Goal: Complete application form: Complete application form

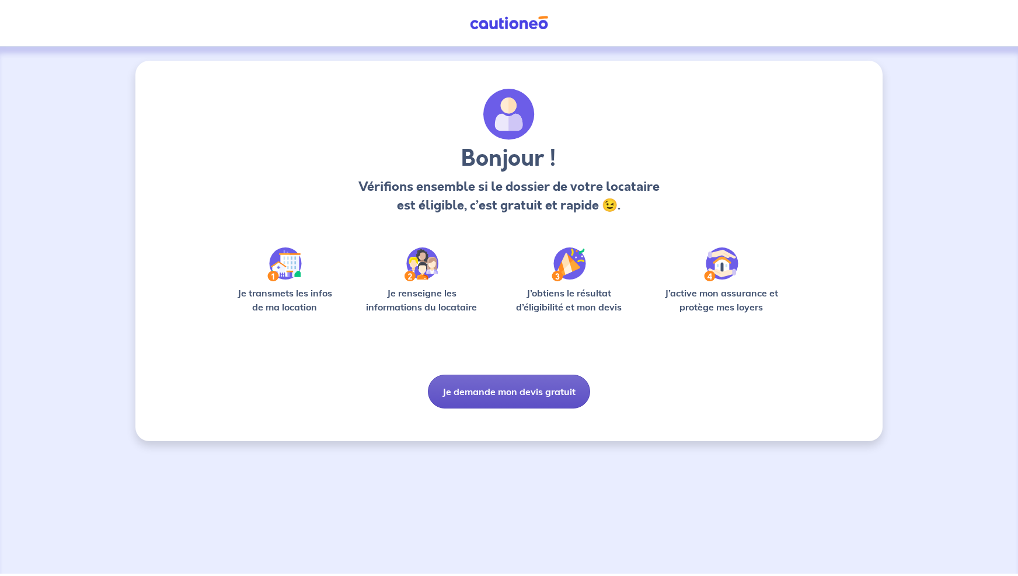
click at [502, 394] on button "Je demande mon devis gratuit" at bounding box center [509, 392] width 162 height 34
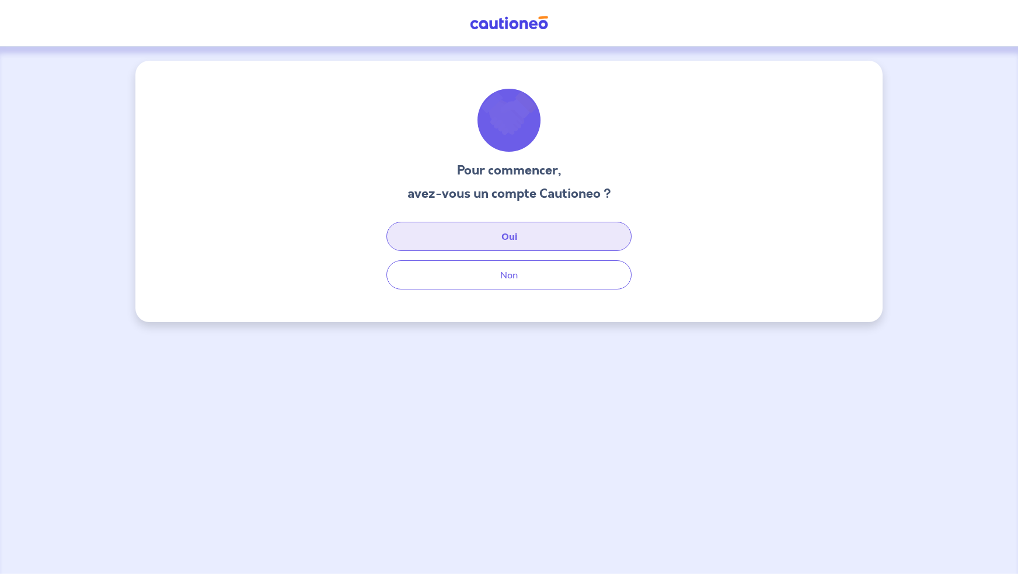
click at [492, 235] on button "Oui" at bounding box center [508, 236] width 245 height 29
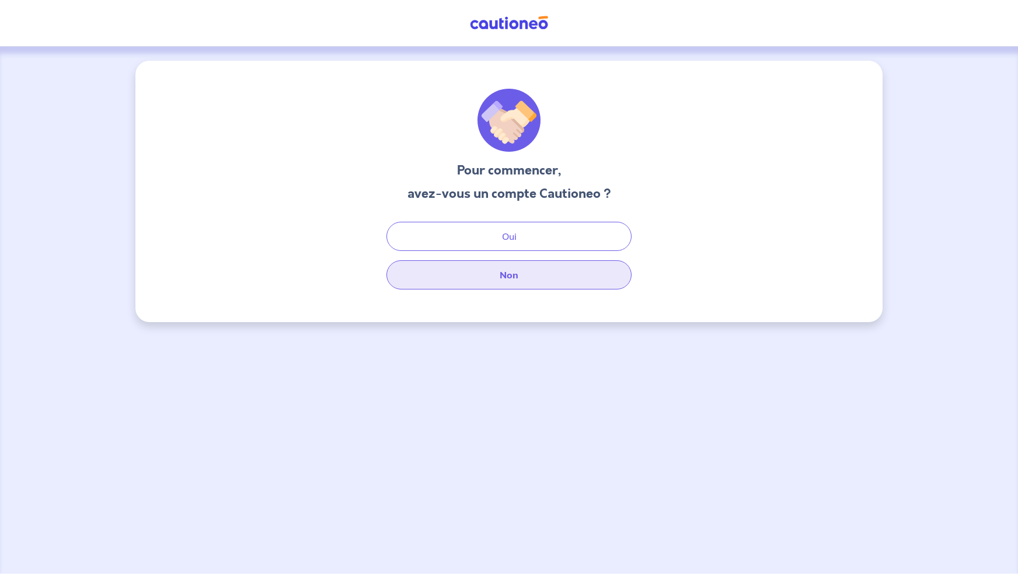
click at [540, 289] on button "Non" at bounding box center [508, 274] width 245 height 29
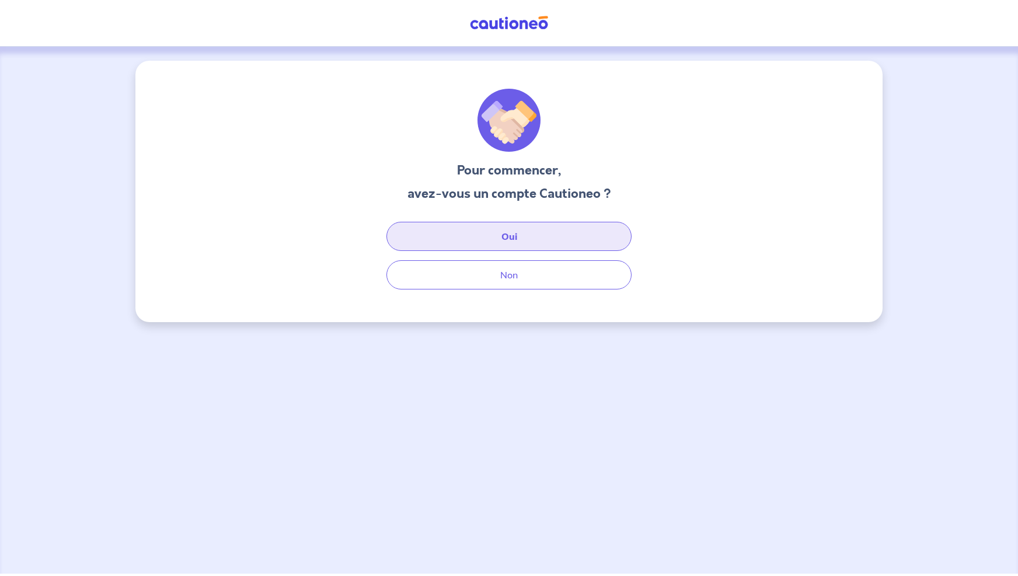
click at [540, 239] on button "Oui" at bounding box center [508, 236] width 245 height 29
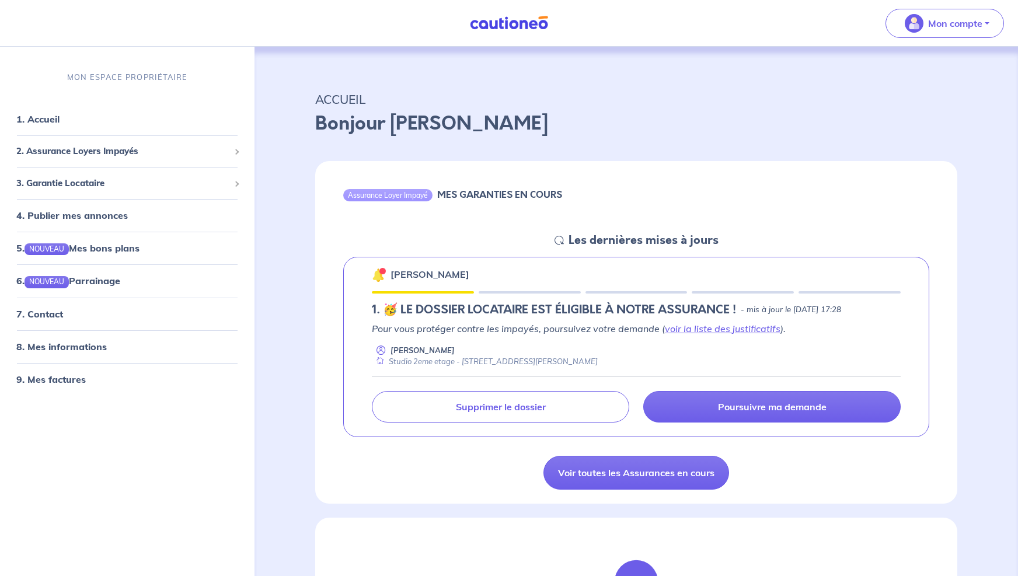
scroll to position [4, 0]
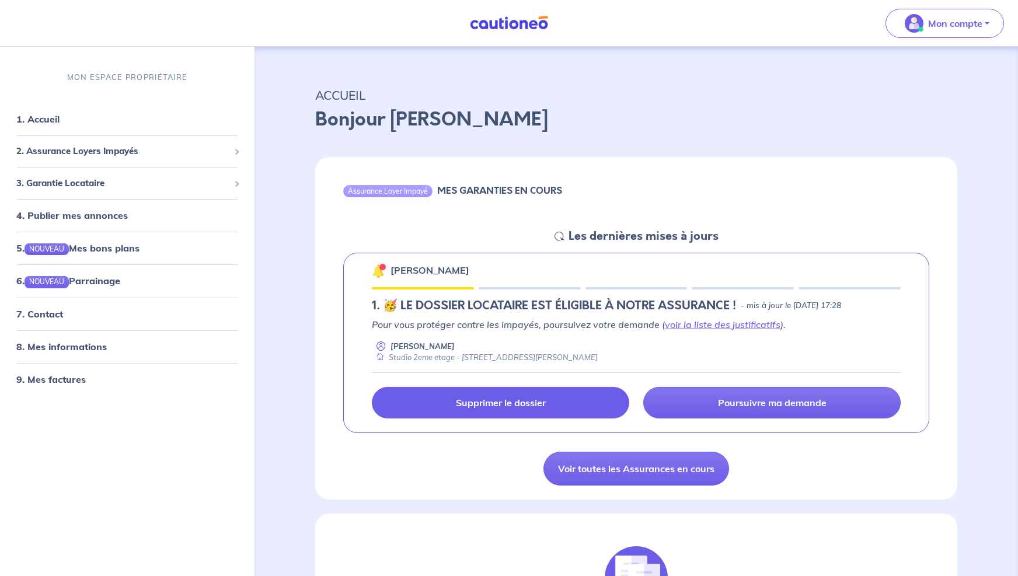
click at [514, 407] on p "Supprimer le dossier" at bounding box center [501, 403] width 90 height 12
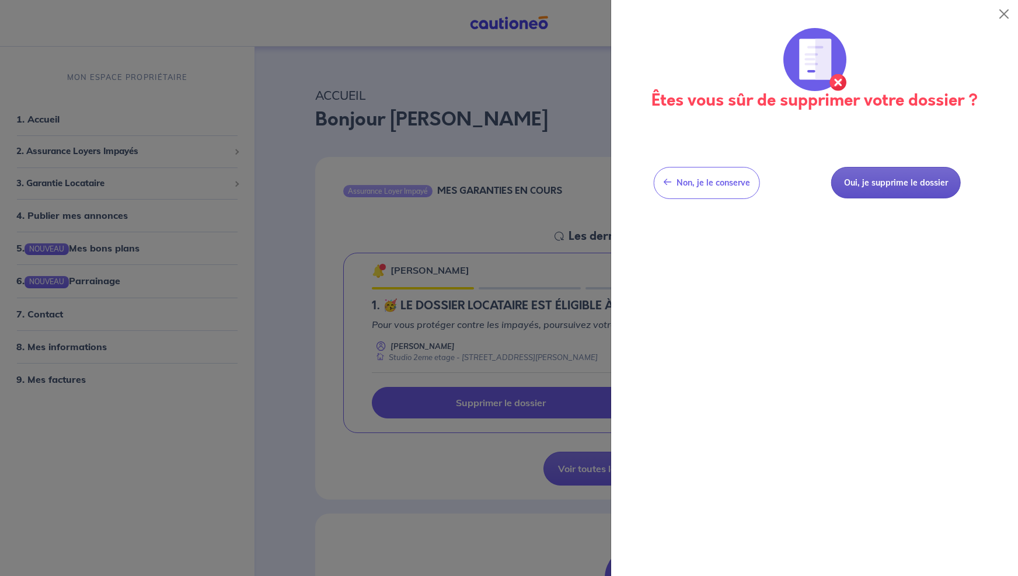
click at [862, 187] on button "Oui, je supprime le dossier" at bounding box center [896, 183] width 130 height 32
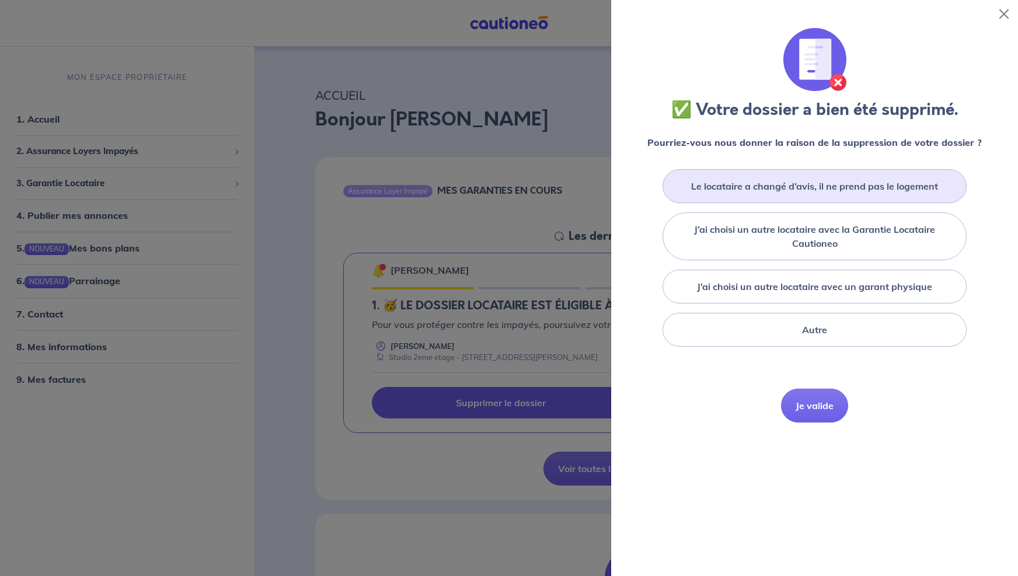
click at [764, 189] on label "Le locataire a changé d’avis, il ne prend pas le logement" at bounding box center [814, 186] width 247 height 14
click at [0, 0] on input "Le locataire a changé d’avis, il ne prend pas le logement" at bounding box center [0, 0] width 0 height 0
click at [800, 418] on button "Je valide" at bounding box center [814, 423] width 67 height 34
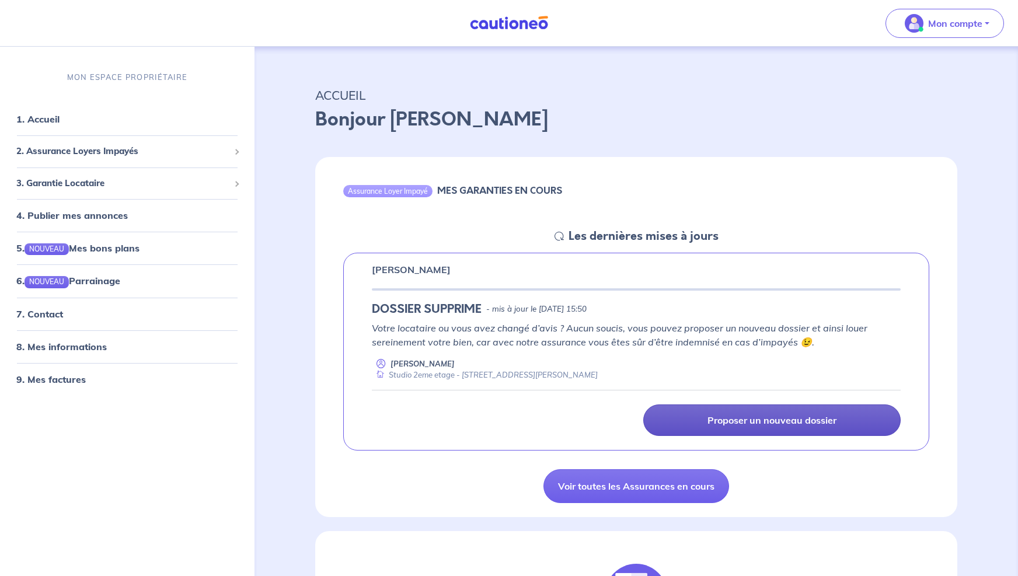
click at [740, 417] on p "Proposer un nouveau dossier" at bounding box center [772, 420] width 129 height 12
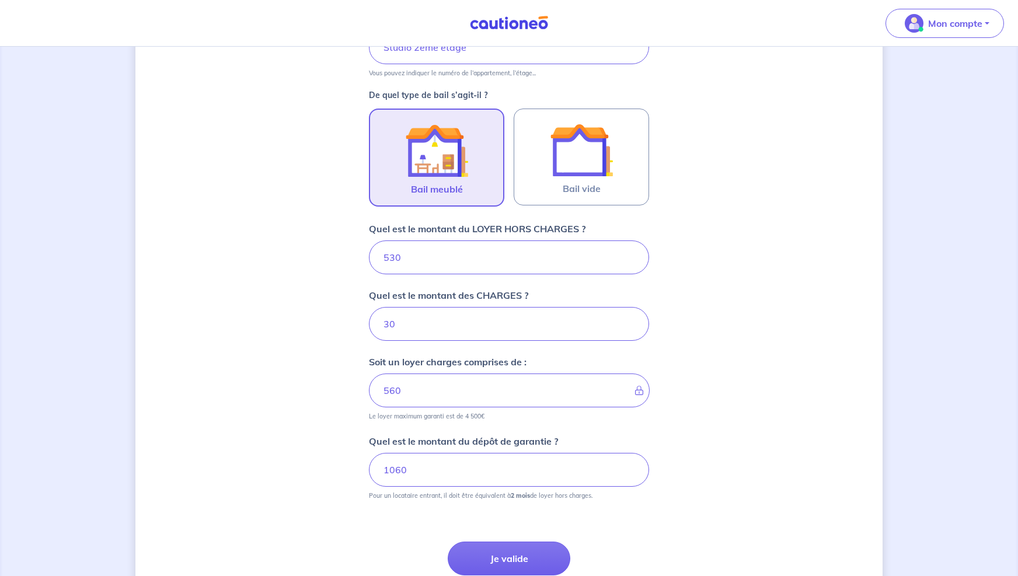
scroll to position [312, 0]
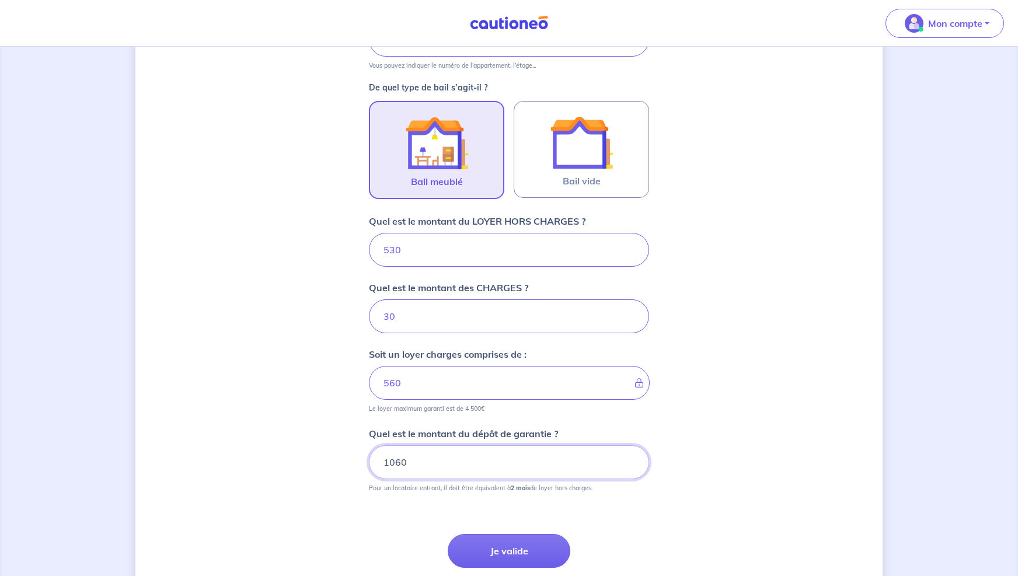
click at [421, 457] on input "1060" at bounding box center [509, 462] width 280 height 34
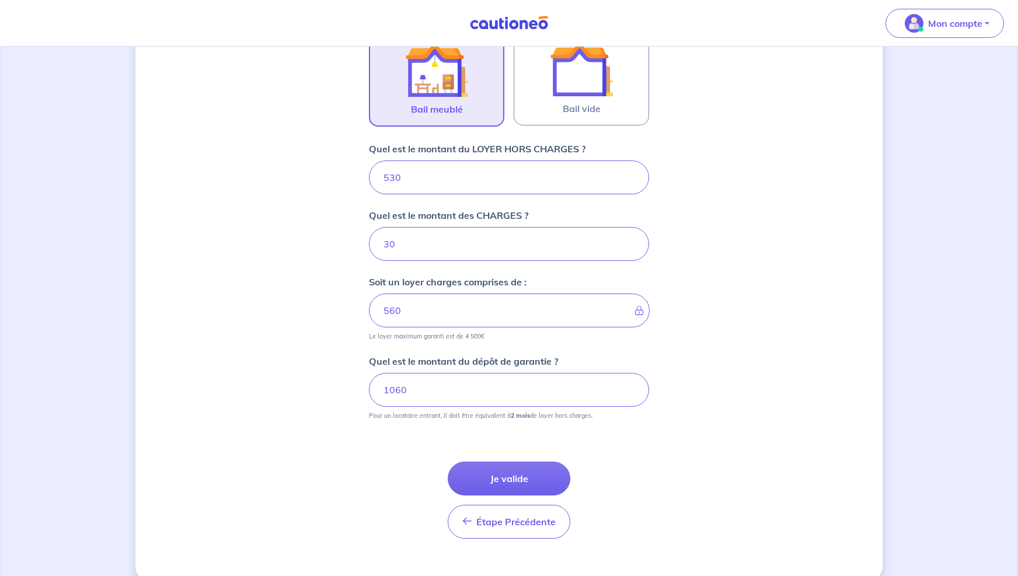
scroll to position [403, 0]
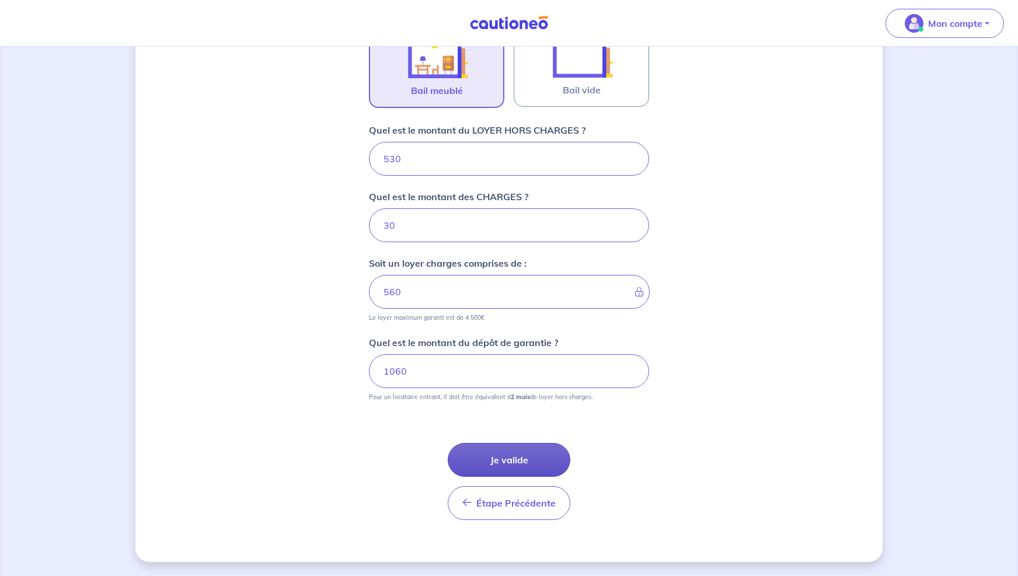
click at [494, 462] on button "Je valide" at bounding box center [509, 460] width 123 height 34
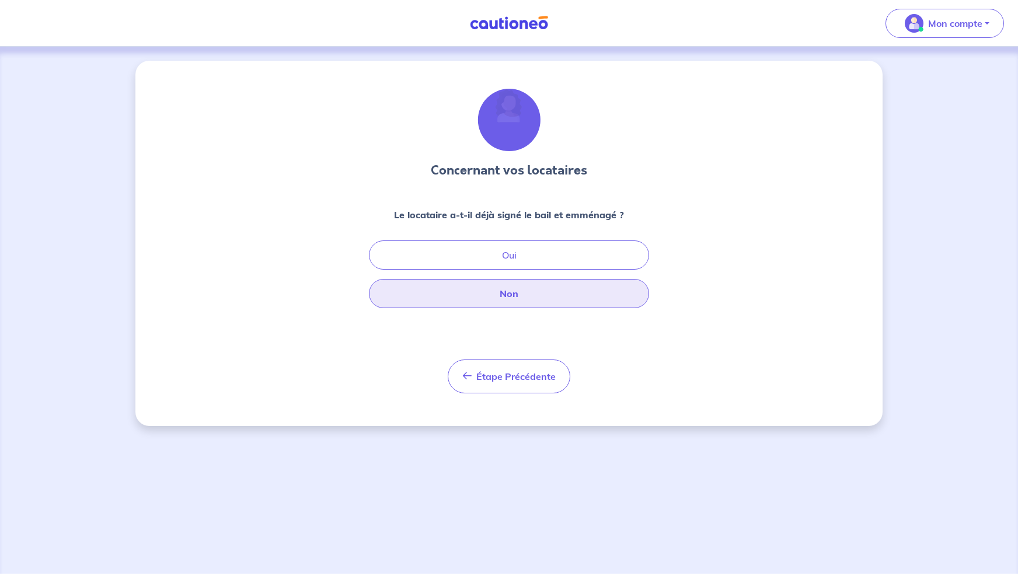
click at [493, 290] on button "Non" at bounding box center [509, 293] width 280 height 29
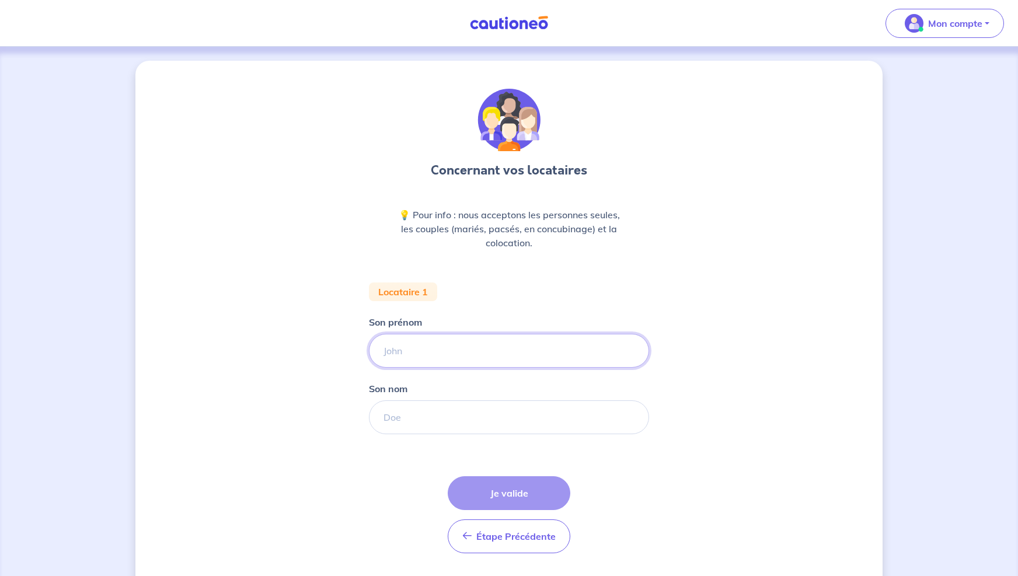
click at [446, 359] on input "Son prénom" at bounding box center [509, 351] width 280 height 34
type input "[PERSON_NAME]"
click at [438, 413] on input "Son nom" at bounding box center [509, 417] width 280 height 34
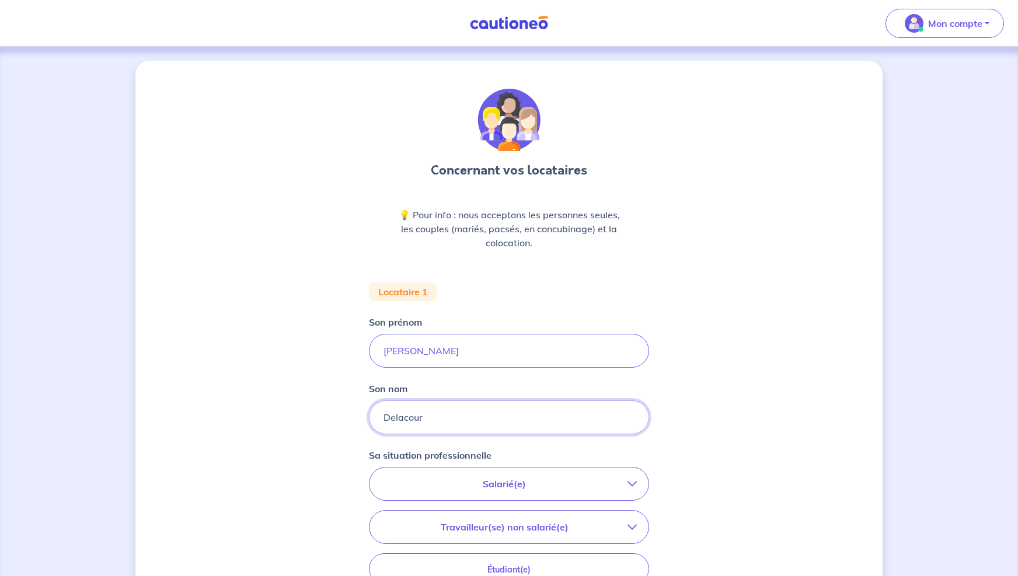
type input "Delacour"
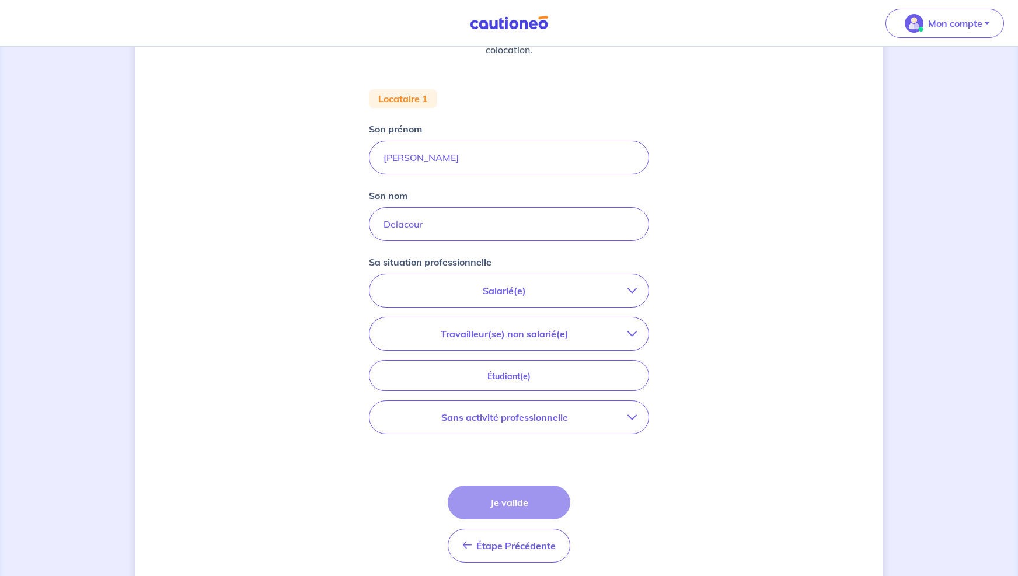
scroll to position [216, 0]
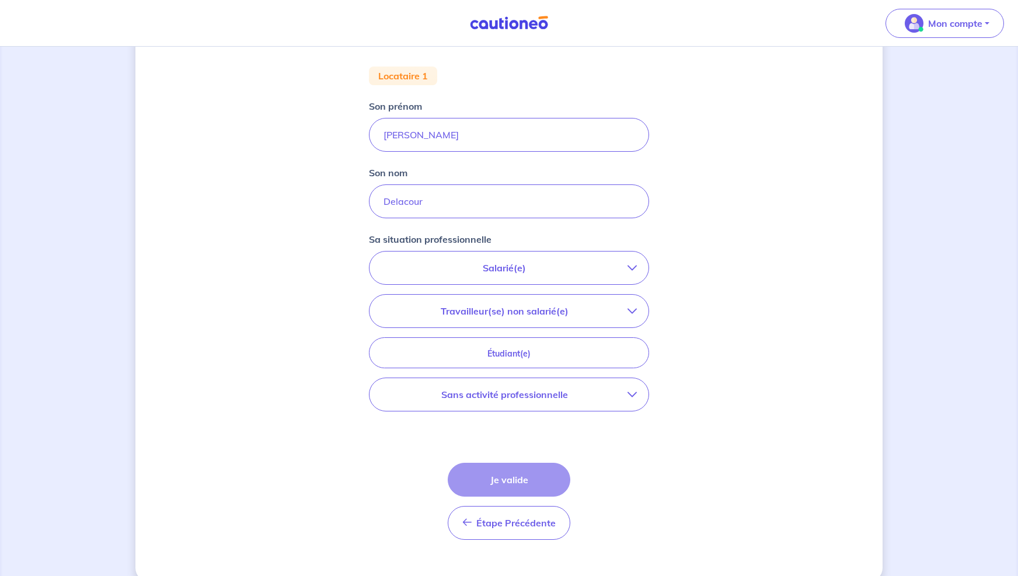
click at [495, 397] on p "Sans activité professionnelle" at bounding box center [504, 395] width 246 height 14
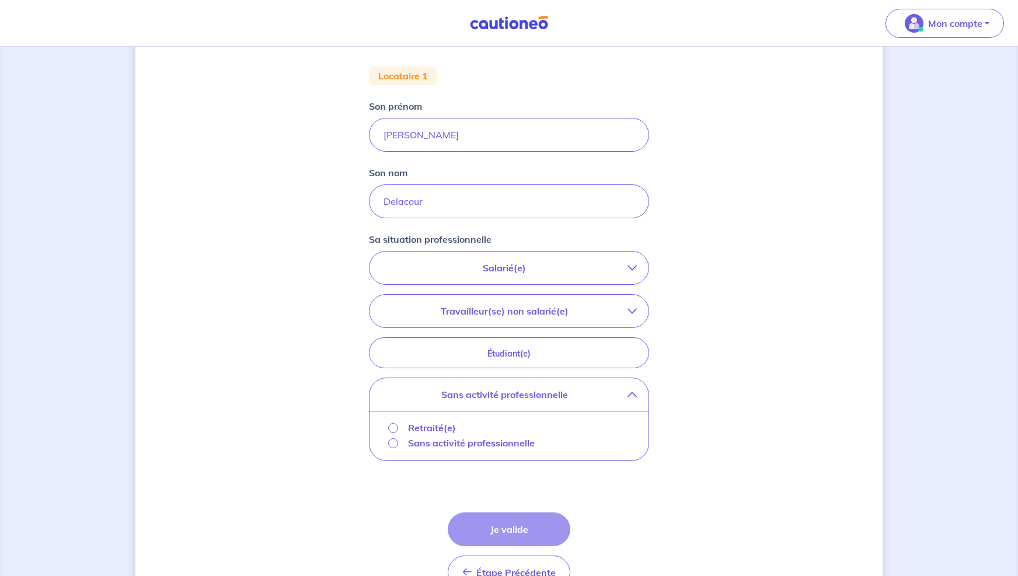
click at [435, 443] on p "Sans activité professionnelle" at bounding box center [471, 443] width 127 height 14
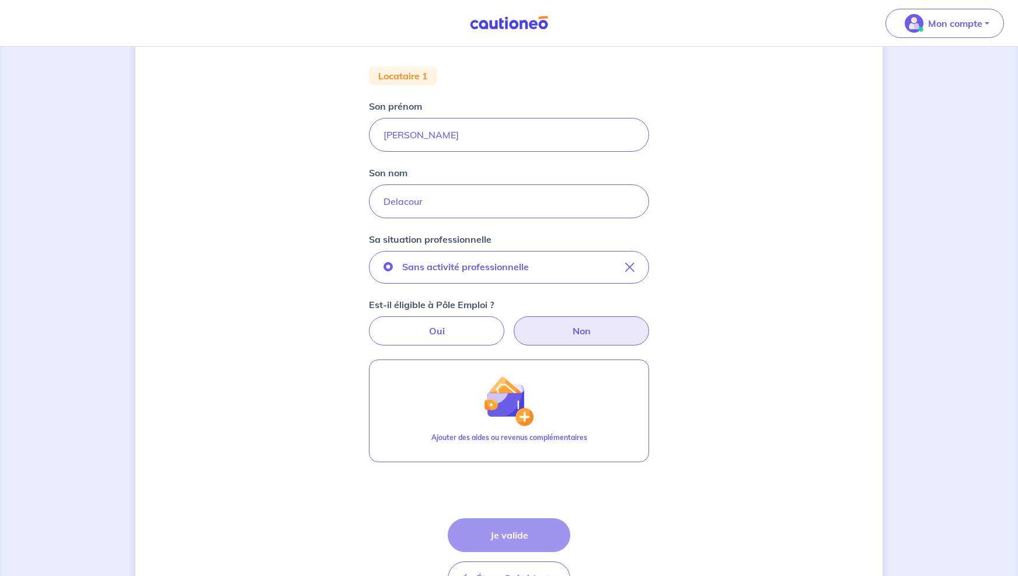
click at [543, 331] on label "Non" at bounding box center [581, 330] width 135 height 29
click at [513, 324] on input "Non" at bounding box center [510, 320] width 8 height 8
radio input "true"
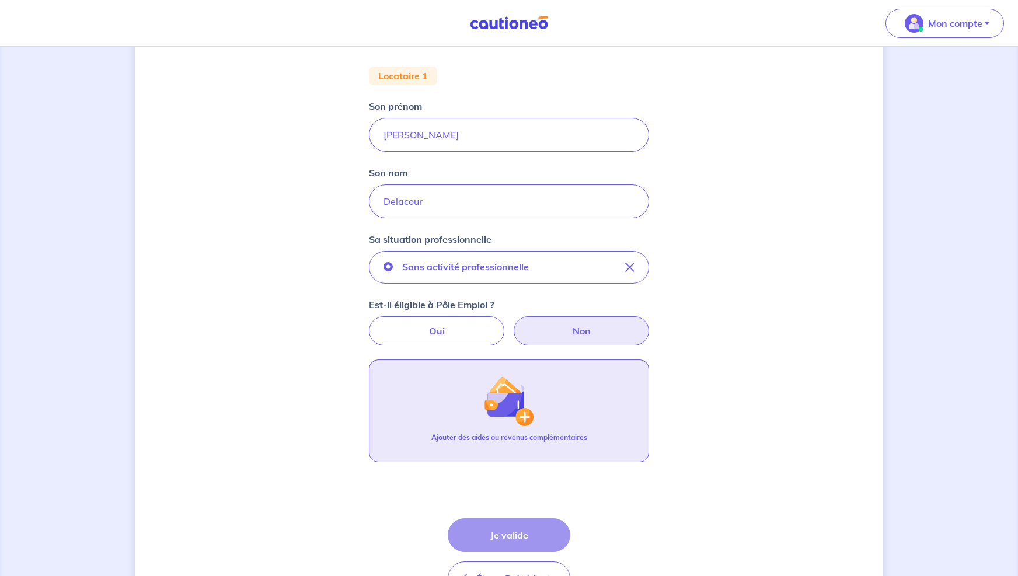
click at [517, 384] on img "button" at bounding box center [509, 401] width 50 height 50
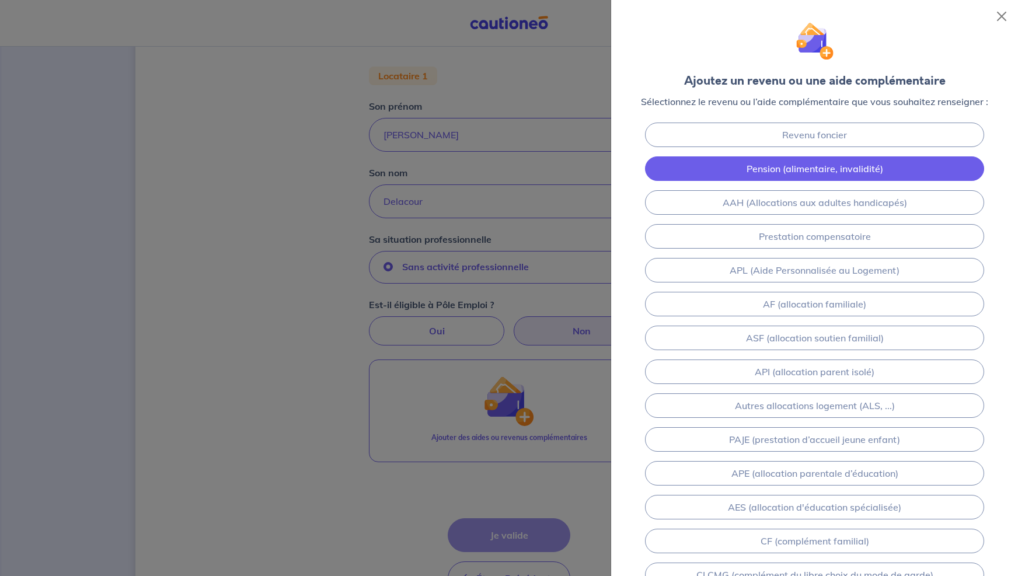
click at [807, 170] on link "Pension (alimentaire, invalidité)" at bounding box center [814, 168] width 339 height 25
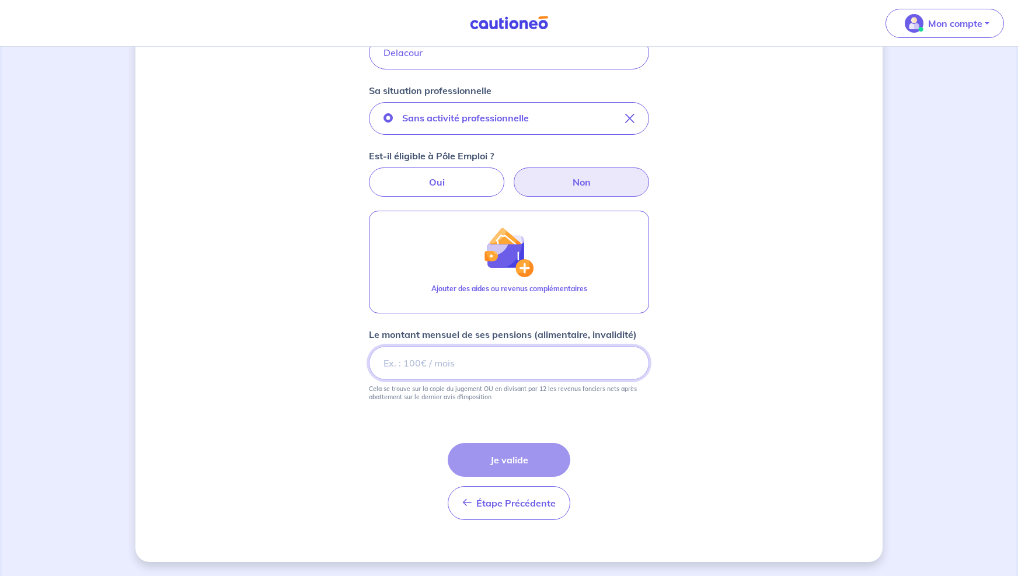
scroll to position [365, 0]
click at [492, 364] on input "Le montant mensuel de ses pensions (alimentaire, invalidité)" at bounding box center [509, 363] width 280 height 34
type input "1800"
click at [484, 455] on div "Étape Précédente Précédent Je valide Je valide" at bounding box center [509, 481] width 123 height 77
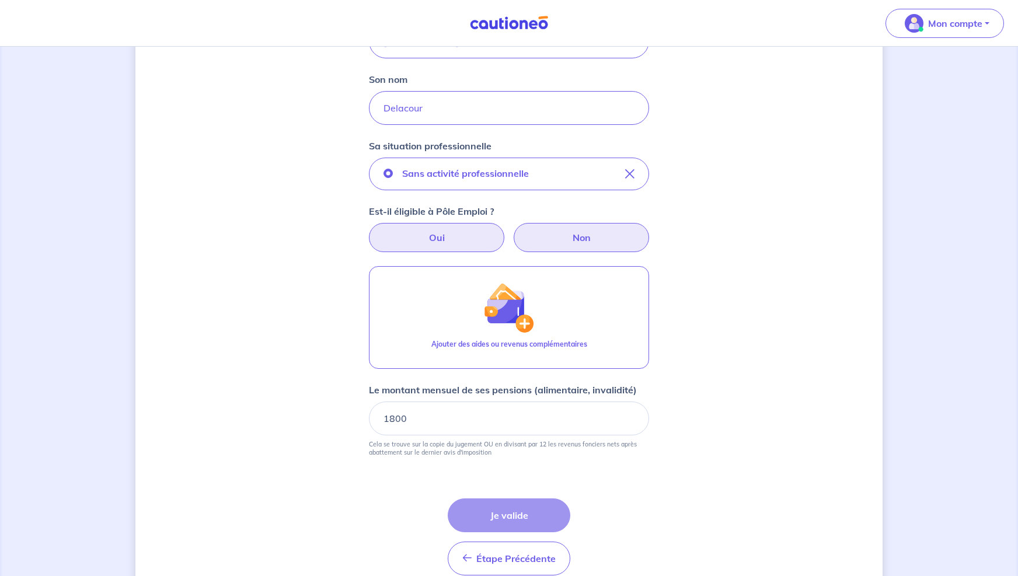
scroll to position [313, 0]
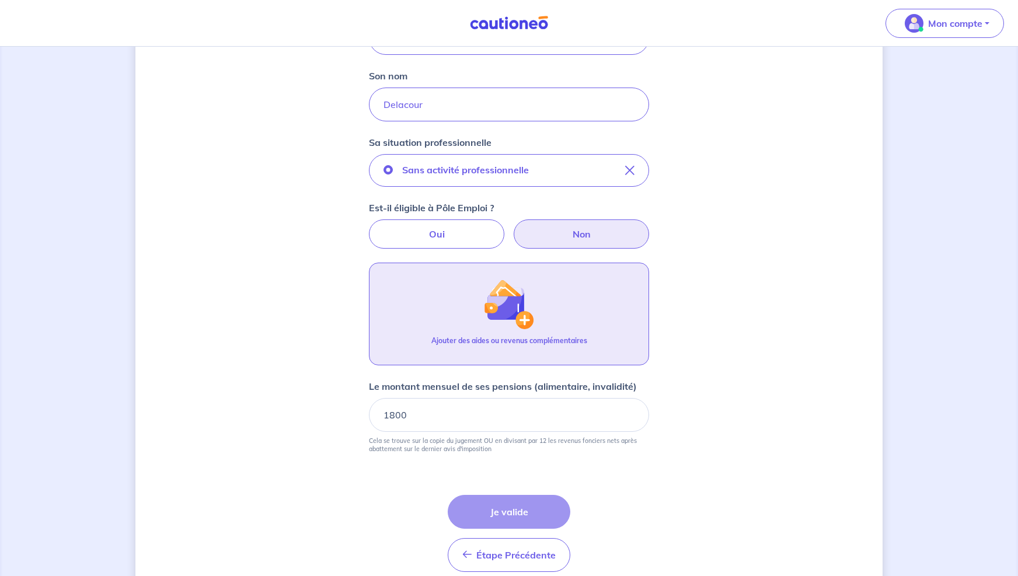
click at [513, 313] on img "button" at bounding box center [509, 304] width 50 height 50
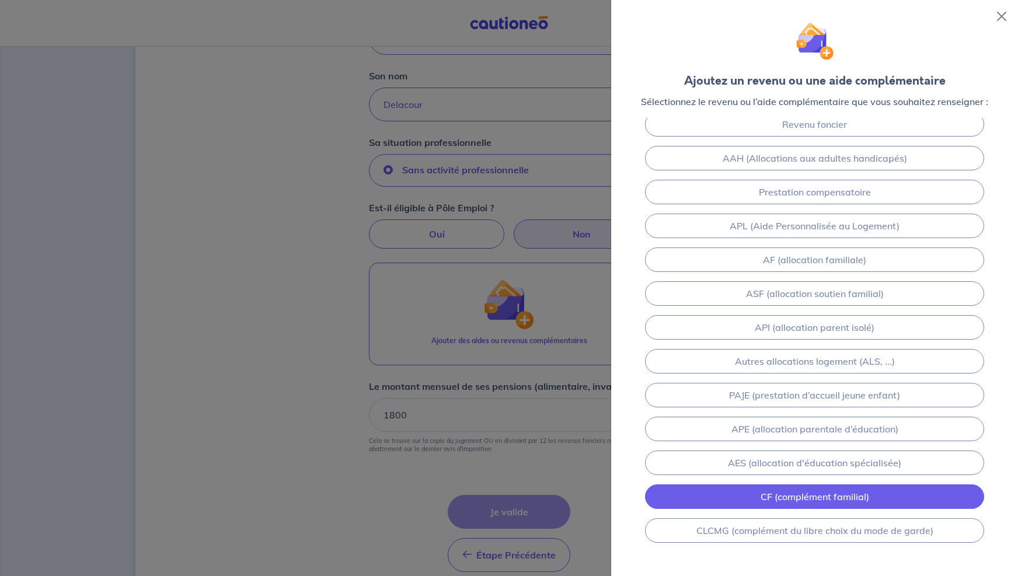
scroll to position [0, 0]
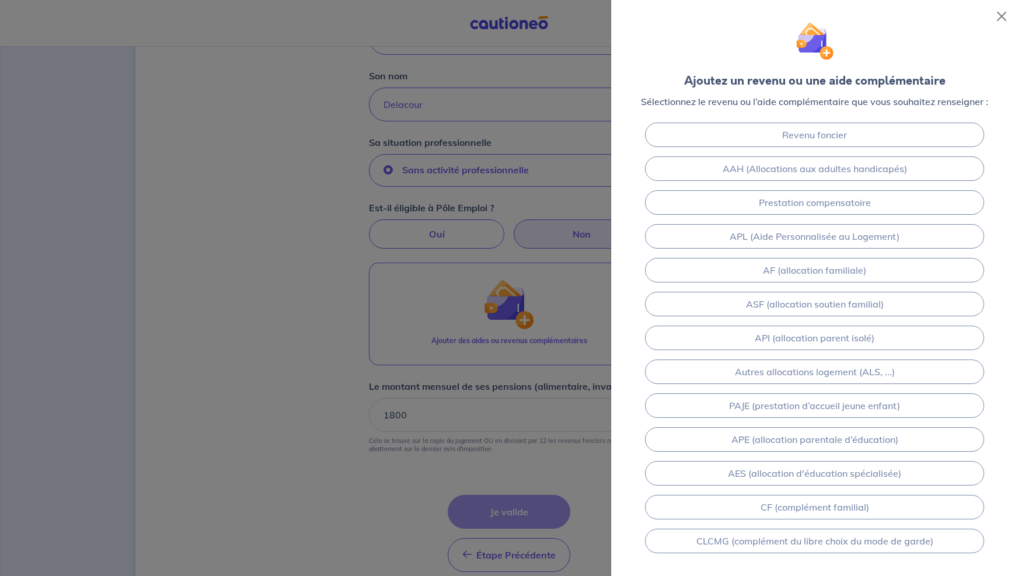
click at [257, 348] on div at bounding box center [509, 288] width 1018 height 576
click at [364, 476] on div at bounding box center [509, 288] width 1018 height 576
click at [1002, 17] on button "Close" at bounding box center [1001, 16] width 19 height 19
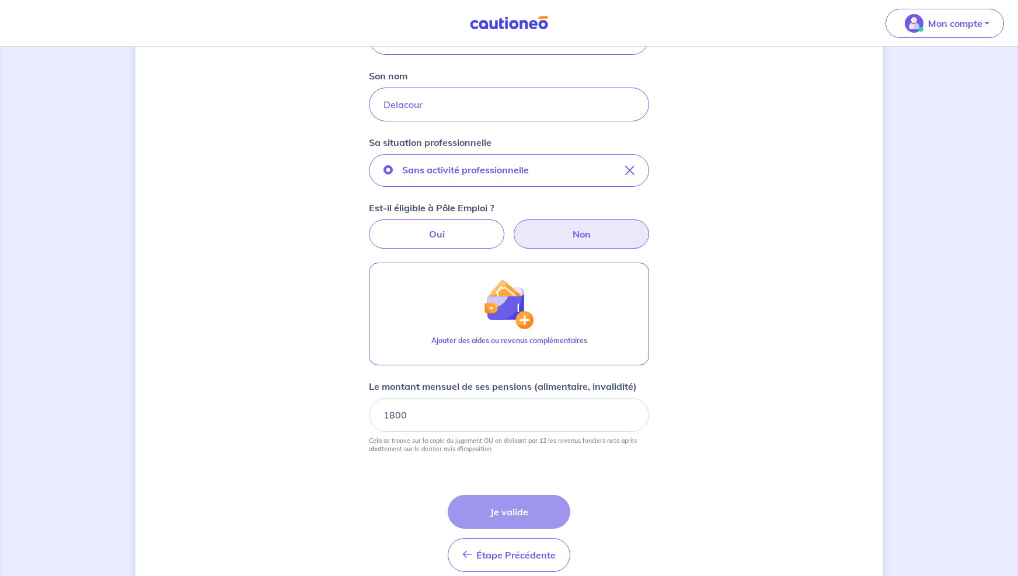
click at [491, 513] on div "Étape Précédente Précédent Je valide Je valide" at bounding box center [509, 533] width 123 height 77
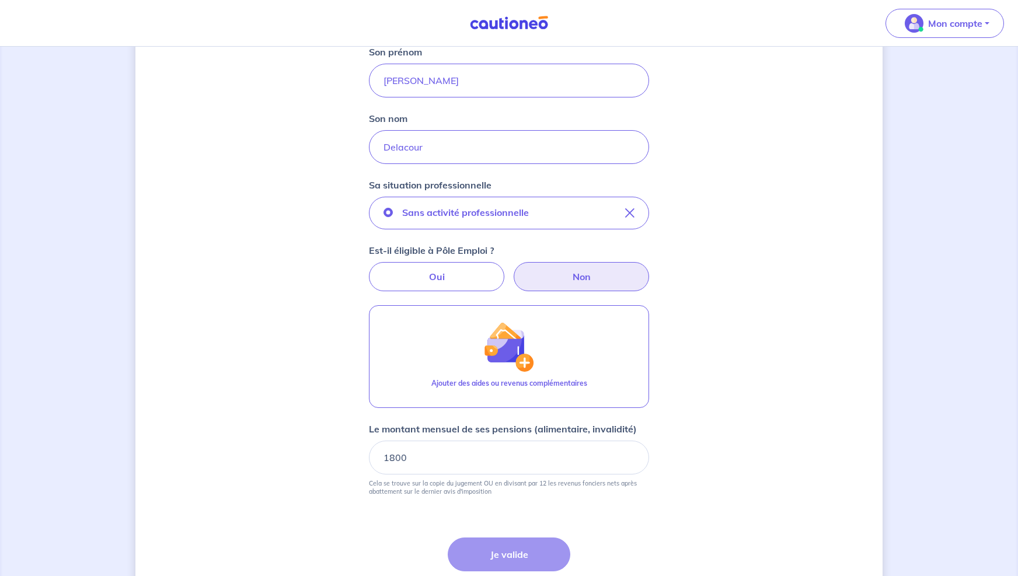
scroll to position [365, 0]
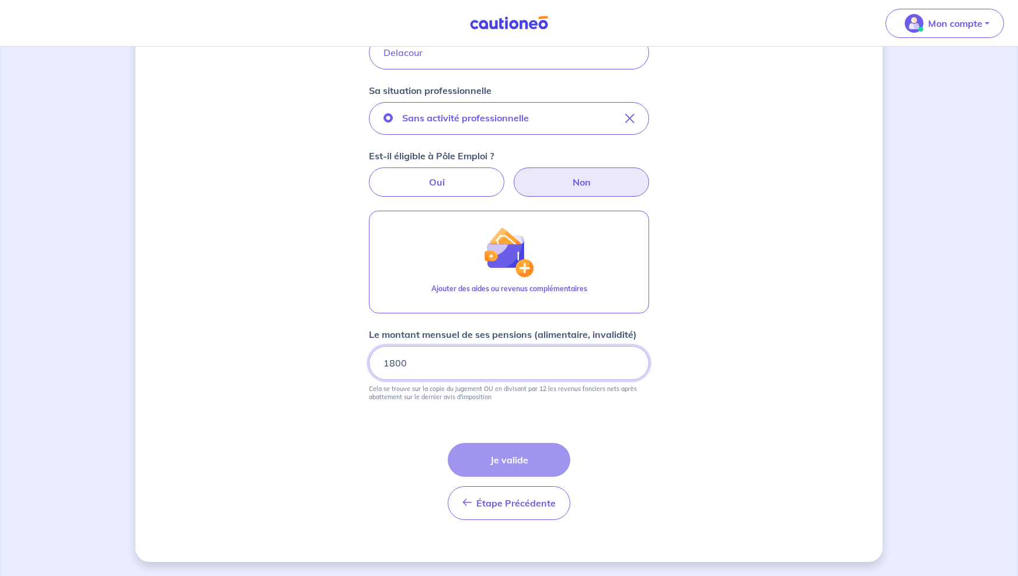
click at [461, 367] on input "1800" at bounding box center [509, 363] width 280 height 34
click at [493, 459] on div "Étape Précédente Précédent Je valide Je valide" at bounding box center [509, 481] width 123 height 77
click at [494, 459] on div "Étape Précédente Précédent Je valide Je valide" at bounding box center [509, 481] width 123 height 77
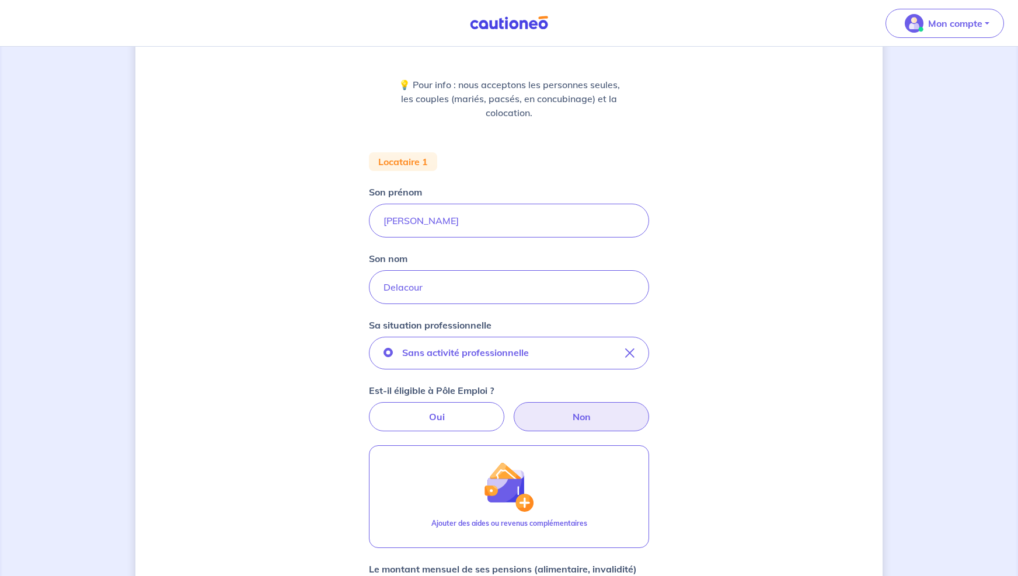
scroll to position [0, 0]
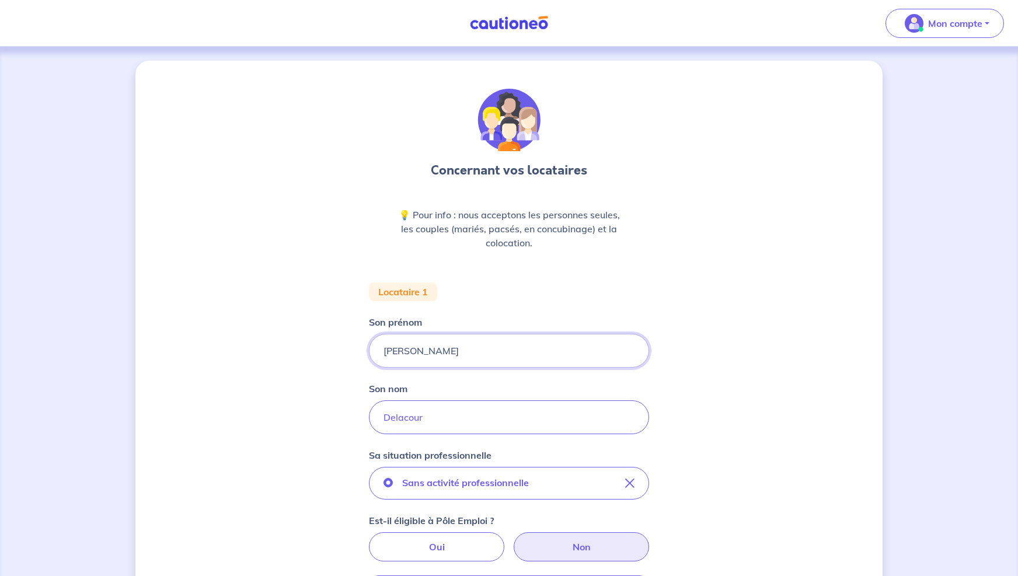
click at [446, 351] on input "[PERSON_NAME]" at bounding box center [509, 351] width 280 height 34
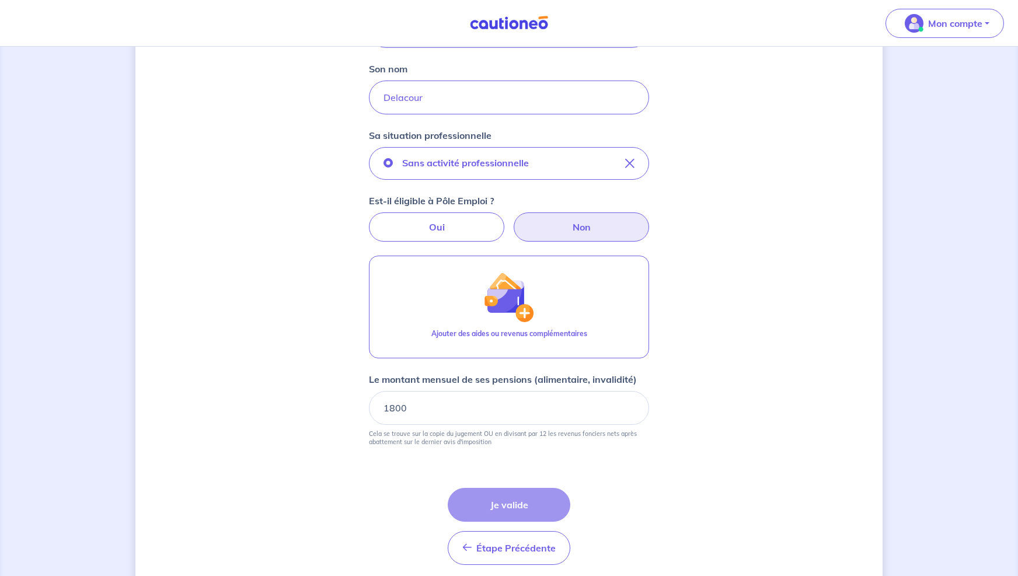
scroll to position [365, 0]
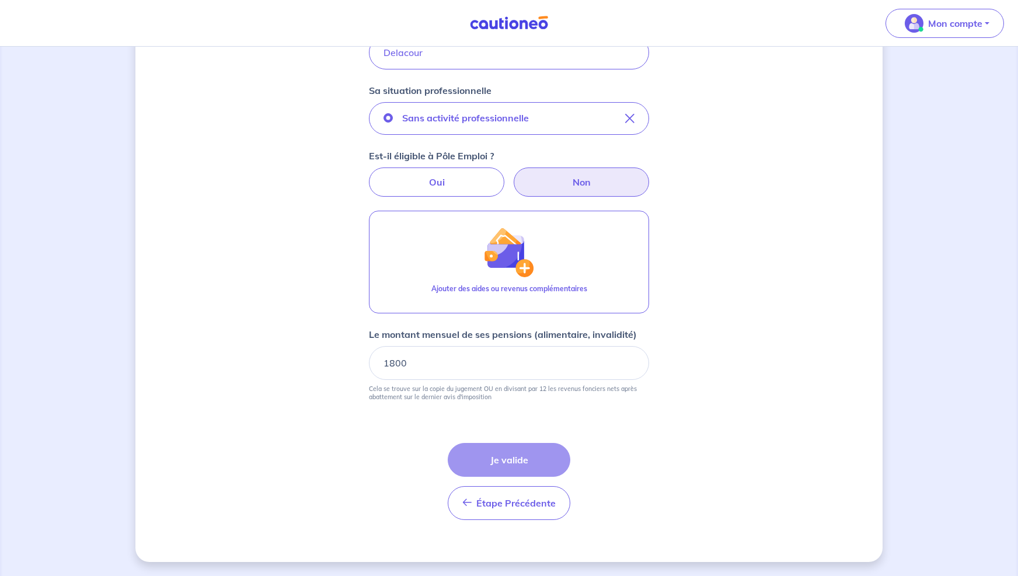
click at [504, 464] on div "Étape Précédente Précédent Je valide Je valide" at bounding box center [509, 481] width 123 height 77
click at [492, 468] on div "Étape Précédente Précédent Je valide Je valide" at bounding box center [509, 481] width 123 height 77
click at [490, 482] on div "Étape Précédente Précédent Je valide Je valide" at bounding box center [509, 481] width 123 height 77
click at [483, 485] on div "Étape Précédente Précédent Je valide Je valide" at bounding box center [509, 481] width 123 height 77
drag, startPoint x: 518, startPoint y: 460, endPoint x: 529, endPoint y: 458, distance: 11.2
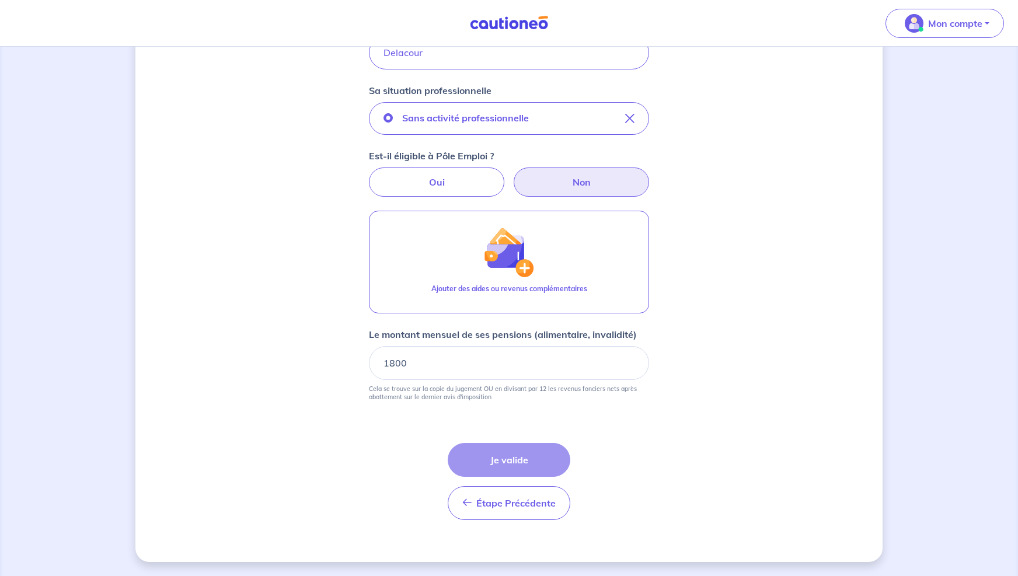
click at [518, 459] on div "Étape Précédente Précédent Je valide Je valide" at bounding box center [509, 481] width 123 height 77
drag, startPoint x: 529, startPoint y: 458, endPoint x: 586, endPoint y: 452, distance: 57.0
click at [530, 458] on div "Étape Précédente Précédent Je valide Je valide" at bounding box center [509, 481] width 123 height 77
click at [600, 451] on form "Locataire 1 Son prénom Olivia Son nom Delacour Sa situation professionnelle San…" at bounding box center [509, 224] width 280 height 612
click at [952, 20] on p "Mon compte" at bounding box center [955, 23] width 54 height 14
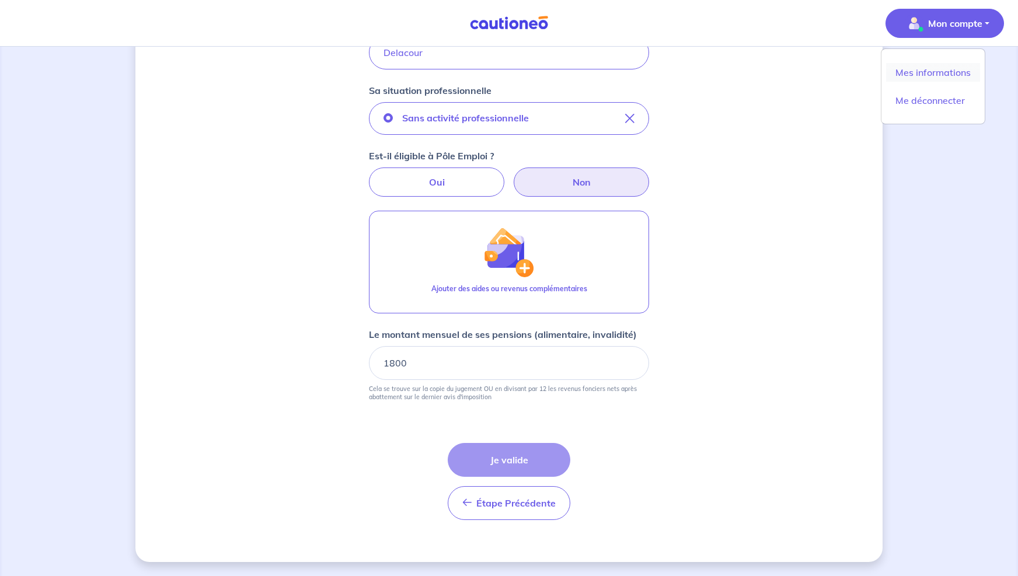
click at [923, 75] on link "Mes informations" at bounding box center [933, 72] width 94 height 19
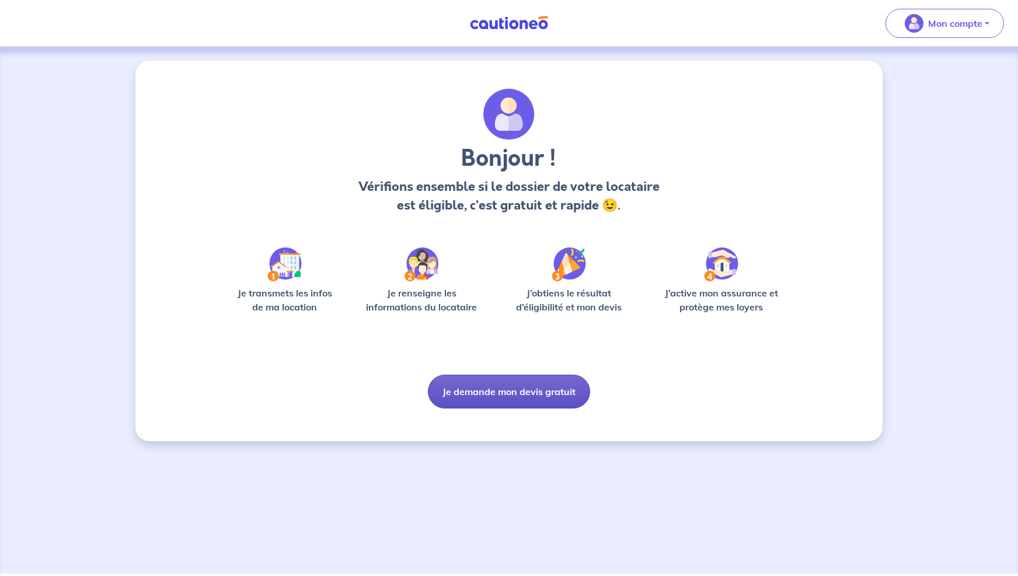
click at [514, 384] on button "Je demande mon devis gratuit" at bounding box center [509, 392] width 162 height 34
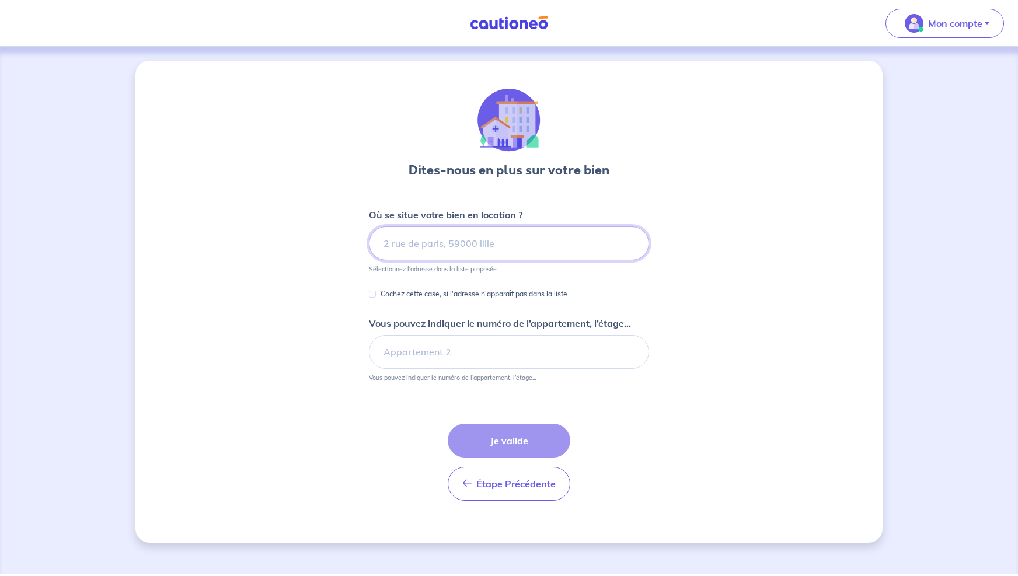
click at [450, 241] on input at bounding box center [509, 244] width 280 height 34
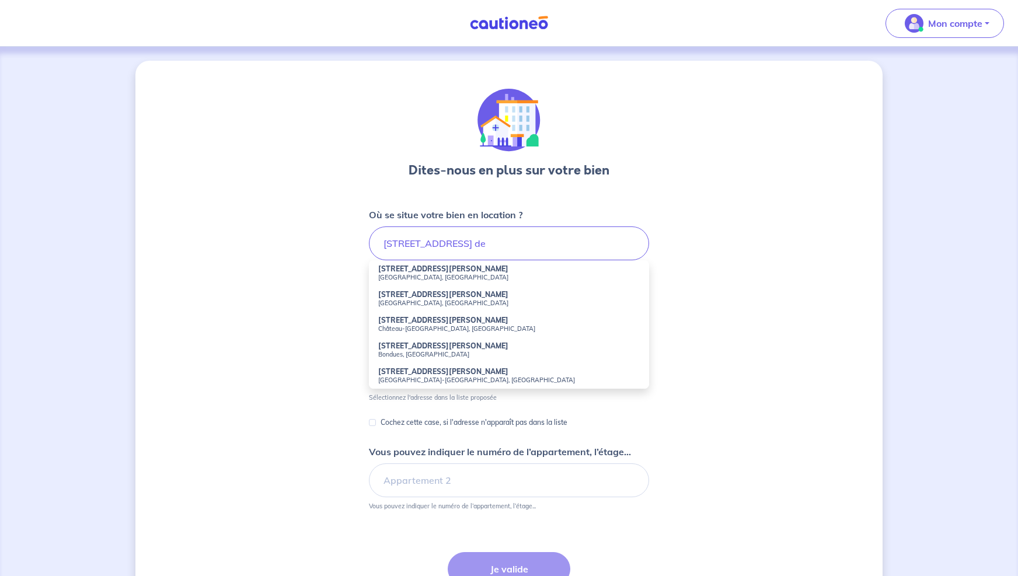
click at [428, 277] on small "[GEOGRAPHIC_DATA], [GEOGRAPHIC_DATA]" at bounding box center [509, 277] width 262 height 8
type input "[STREET_ADDRESS][PERSON_NAME]"
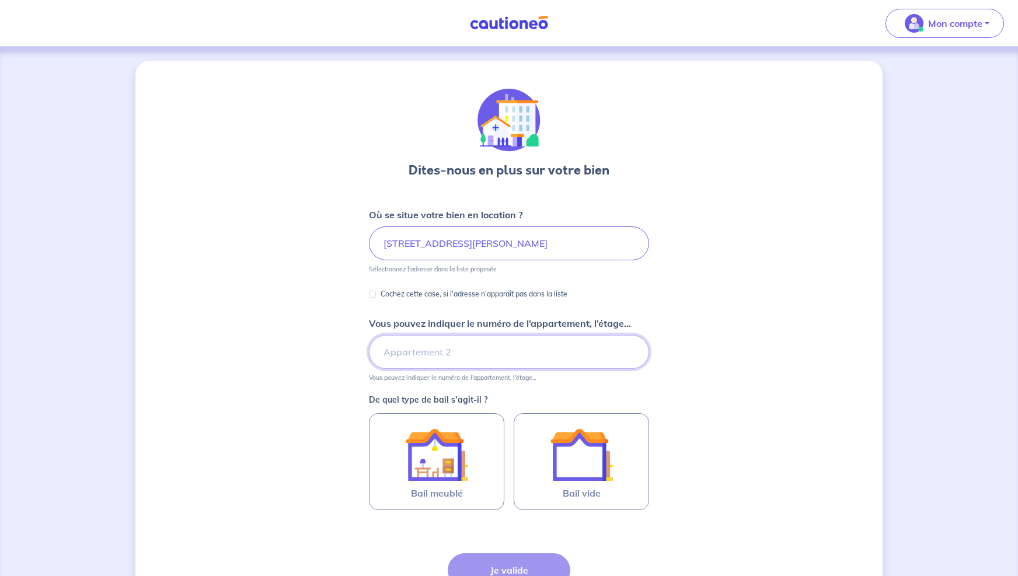
click at [421, 344] on input "Vous pouvez indiquer le numéro de l’appartement, l’étage..." at bounding box center [509, 352] width 280 height 34
click at [416, 349] on input "Vous pouvez indiquer le numéro de l’appartement, l’étage..." at bounding box center [509, 352] width 280 height 34
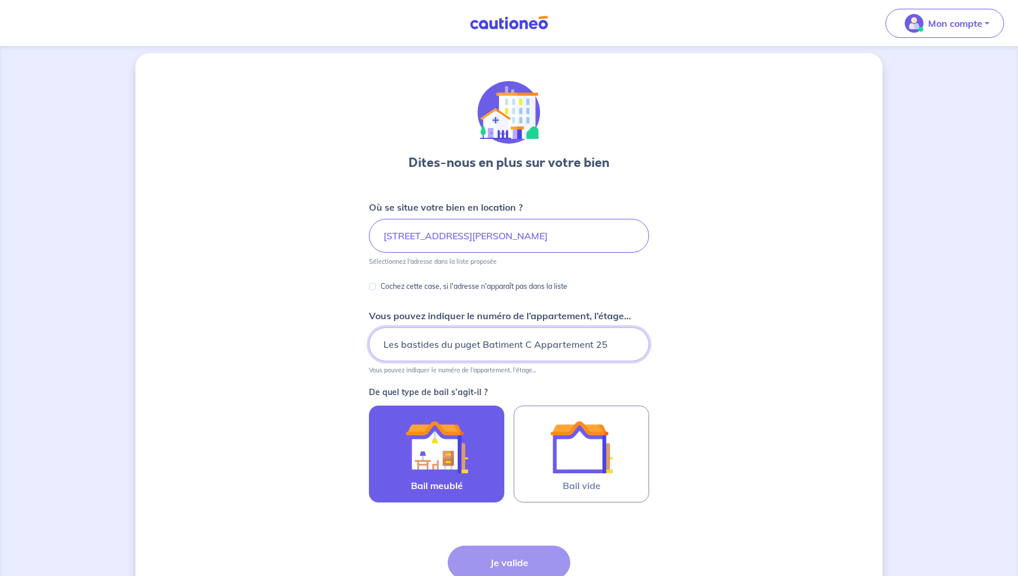
type input "Les bastides du puget Batiment C Appartement 25"
click at [420, 447] on img at bounding box center [436, 447] width 63 height 63
click at [0, 0] on input "Bail meublé" at bounding box center [0, 0] width 0 height 0
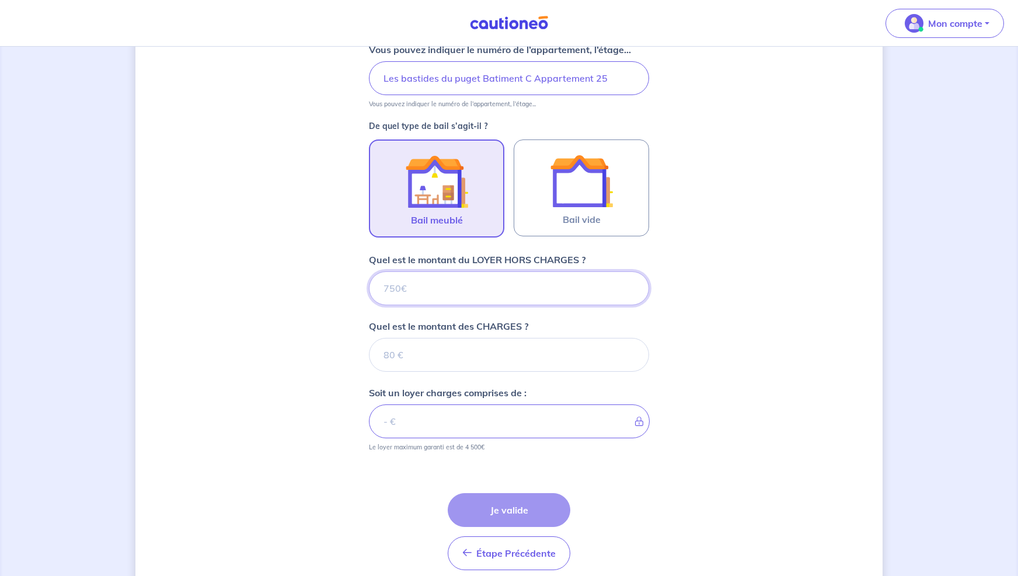
scroll to position [324, 0]
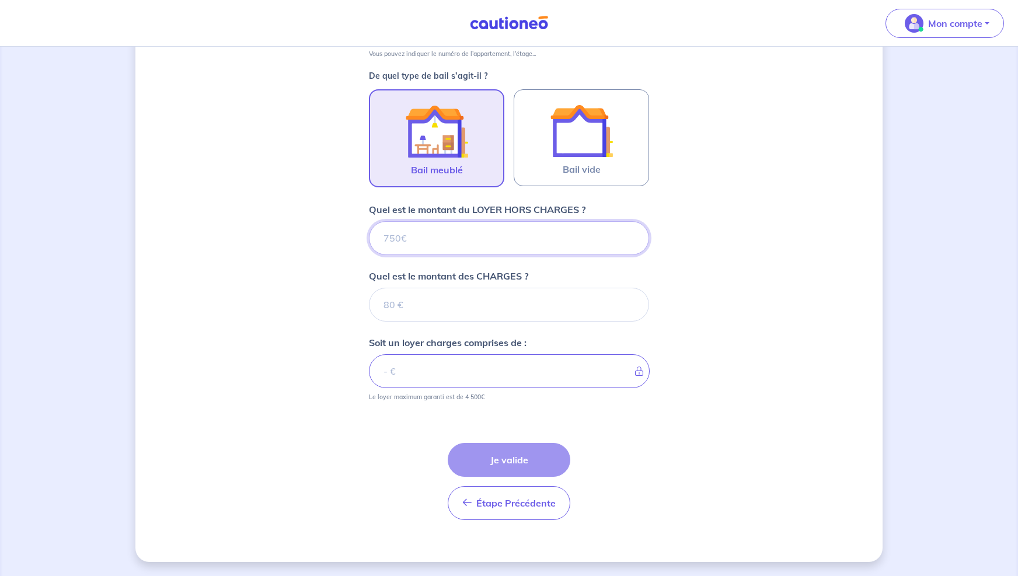
click at [405, 230] on input "Quel est le montant du LOYER HORS CHARGES ?" at bounding box center [509, 238] width 280 height 34
drag, startPoint x: 405, startPoint y: 230, endPoint x: 410, endPoint y: 236, distance: 7.5
click at [405, 230] on input "Quel est le montant du LOYER HORS CHARGES ?" at bounding box center [509, 238] width 280 height 34
type input "5"
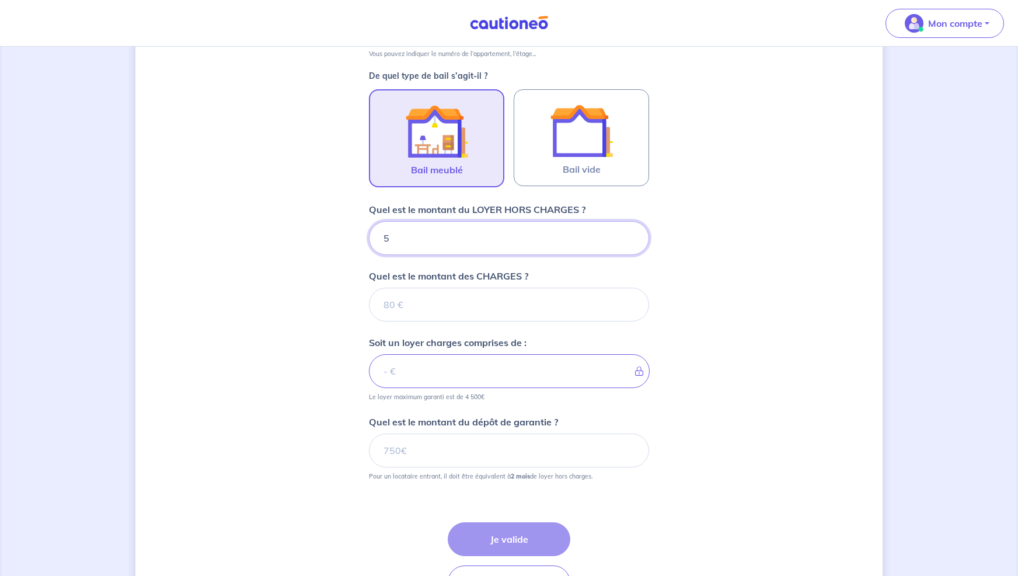
type input "56"
type input "53"
type input "530"
click at [431, 301] on input "Quel est le montant des CHARGES ?" at bounding box center [509, 305] width 280 height 34
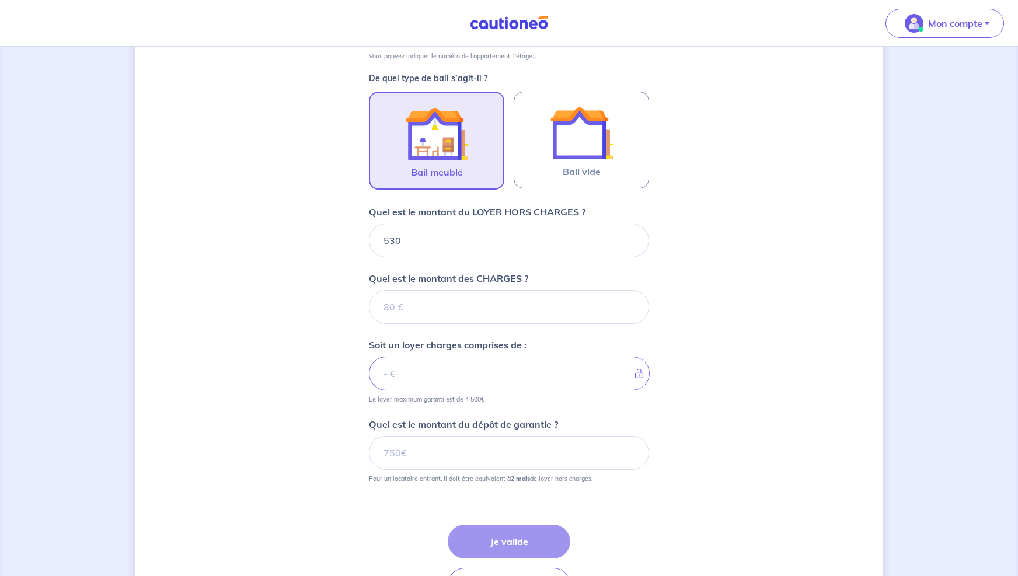
click at [431, 301] on input "Quel est le montant des CHARGES ?" at bounding box center [509, 307] width 280 height 34
click at [436, 301] on input "Quel est le montant des CHARGES ?" at bounding box center [509, 308] width 280 height 34
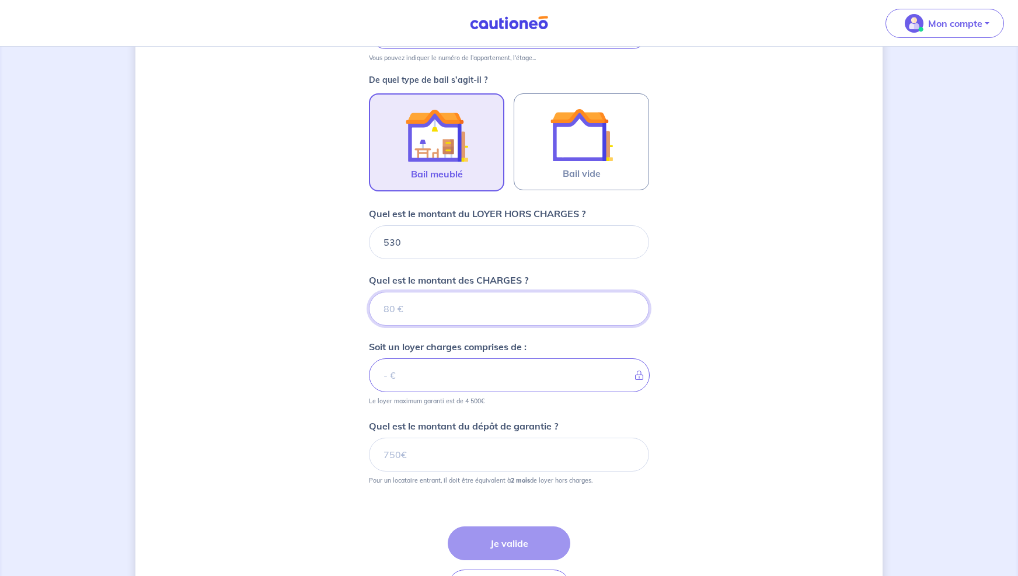
click at [436, 301] on input "Quel est le montant des CHARGES ?" at bounding box center [509, 309] width 280 height 34
type input "30"
type input "560"
type input "30"
click at [414, 448] on input "Quel est le montant du dépôt de garantie ?" at bounding box center [509, 455] width 280 height 34
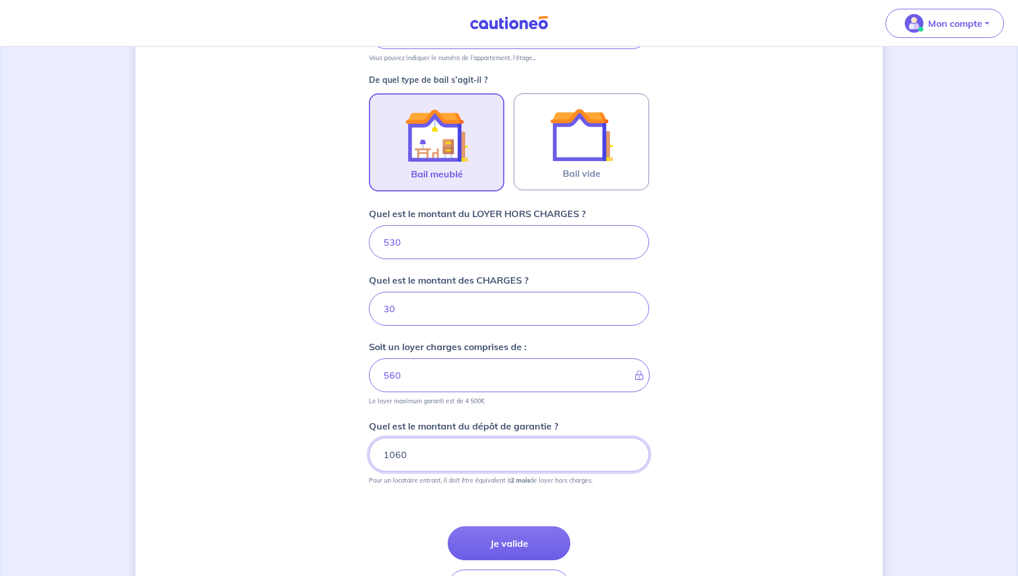
type input "1060"
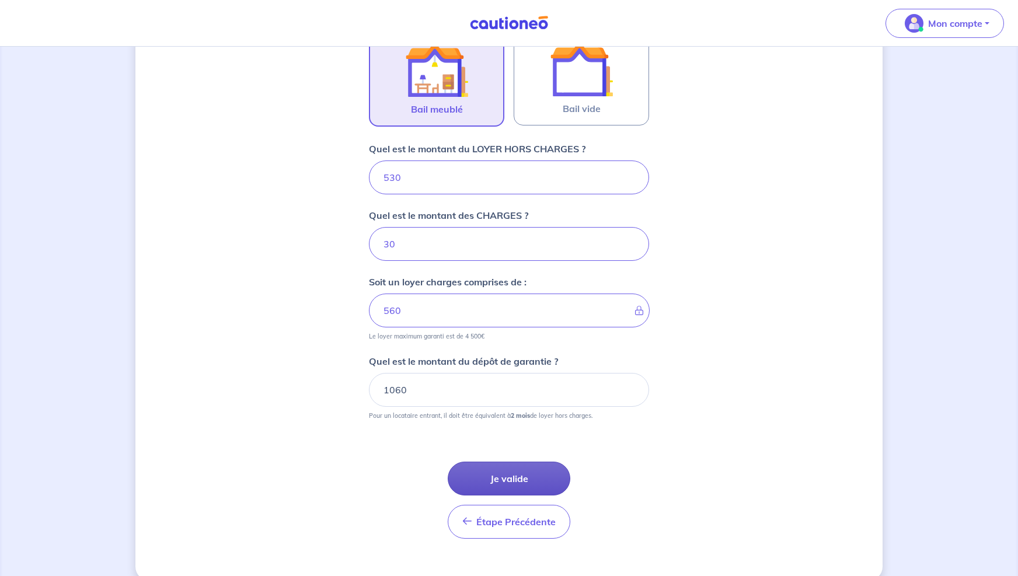
scroll to position [403, 0]
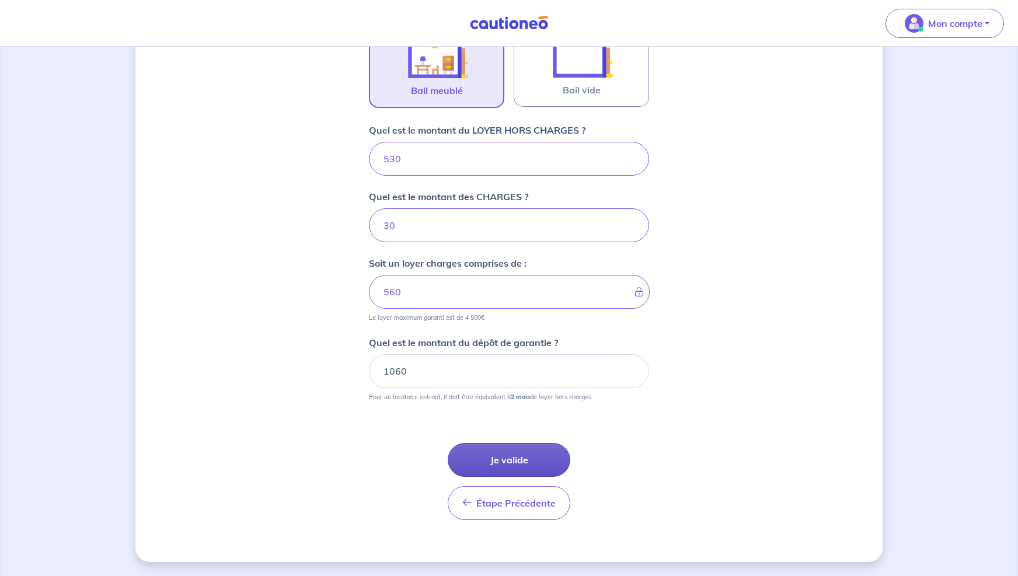
click at [488, 455] on button "Je valide" at bounding box center [509, 460] width 123 height 34
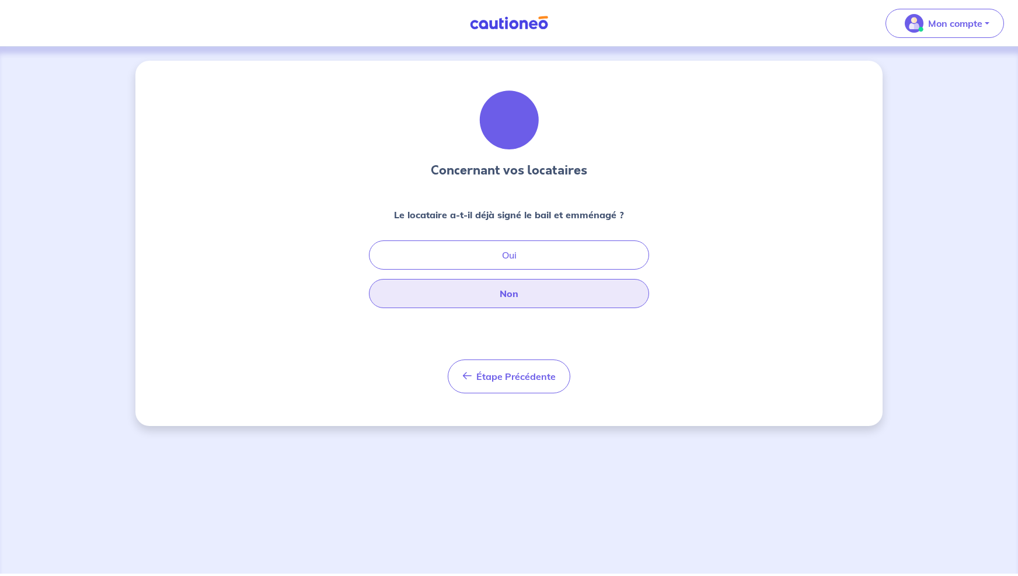
click at [489, 295] on button "Non" at bounding box center [509, 293] width 280 height 29
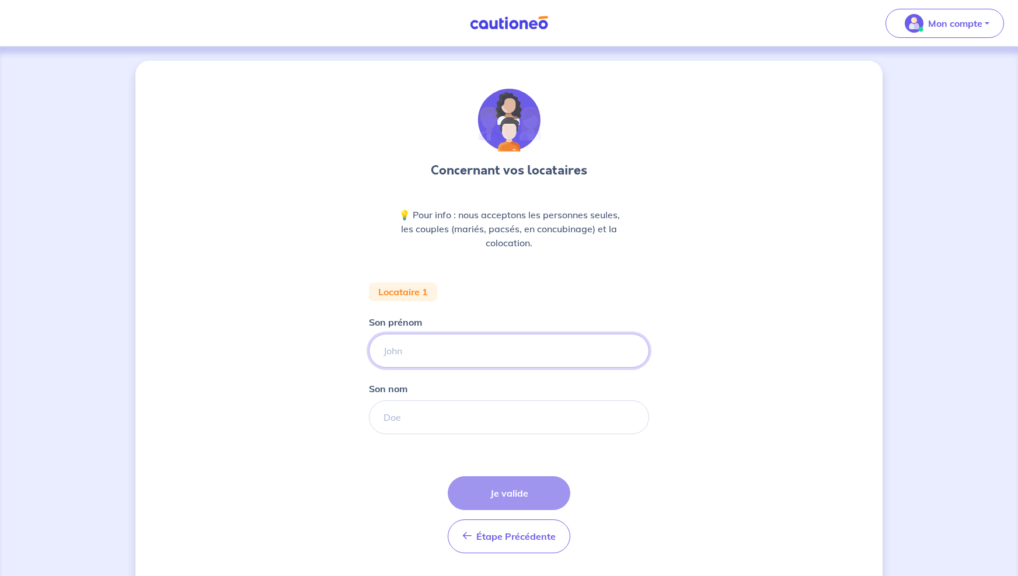
click at [427, 347] on input "Son prénom" at bounding box center [509, 351] width 280 height 34
type input "[PERSON_NAME]"
click at [422, 417] on input "Son nom" at bounding box center [509, 417] width 280 height 34
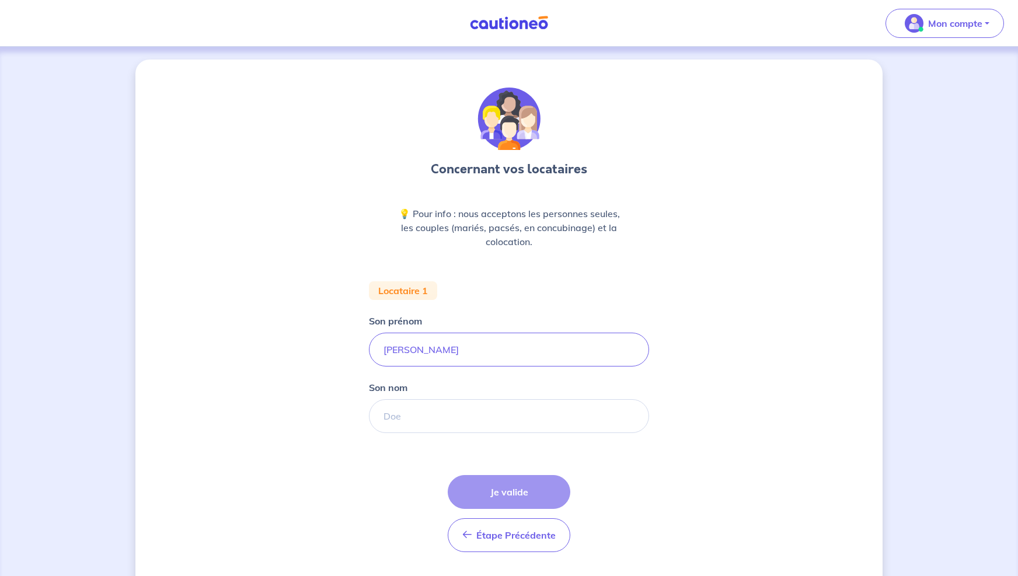
click at [423, 417] on input "Son nom" at bounding box center [509, 416] width 280 height 34
click at [422, 417] on input "Son nom" at bounding box center [509, 416] width 280 height 34
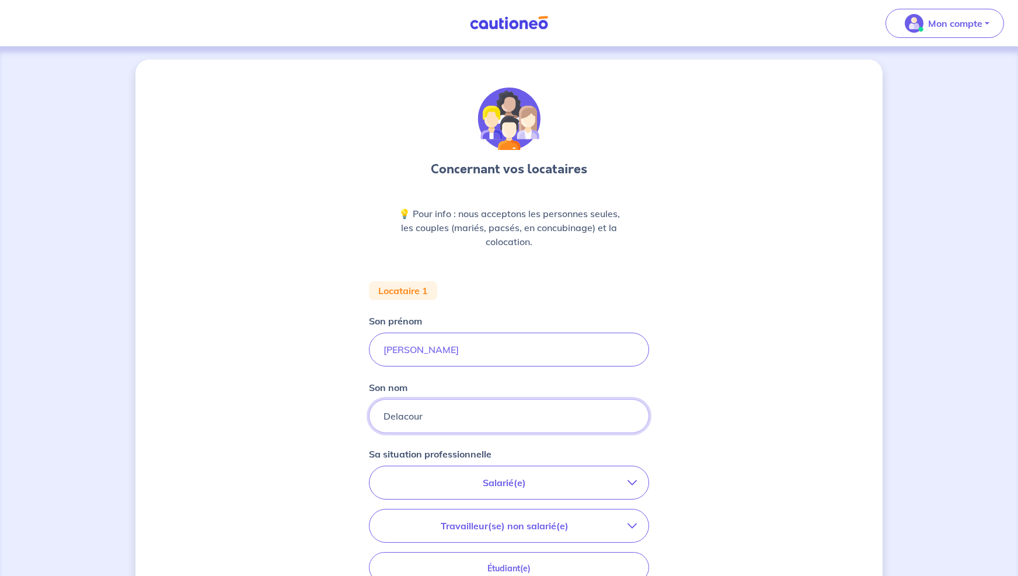
type input "Delacour"
click at [295, 410] on div "Concernant vos locataires 💡 Pour info : nous acceptons les personnes seules, le…" at bounding box center [508, 428] width 747 height 737
drag, startPoint x: 453, startPoint y: 419, endPoint x: 469, endPoint y: 419, distance: 15.8
click at [454, 419] on input "Delacour" at bounding box center [509, 416] width 280 height 34
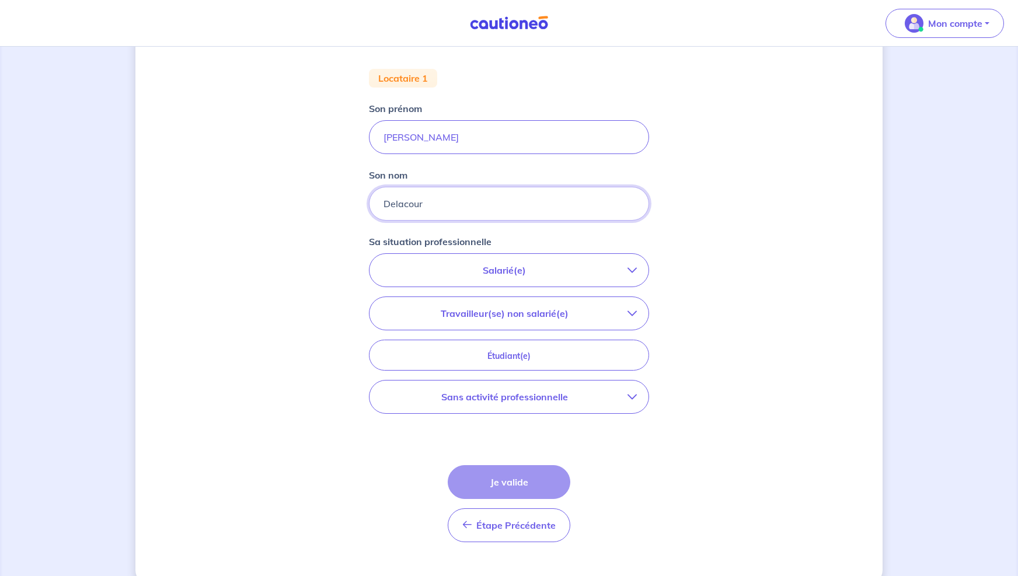
scroll to position [236, 0]
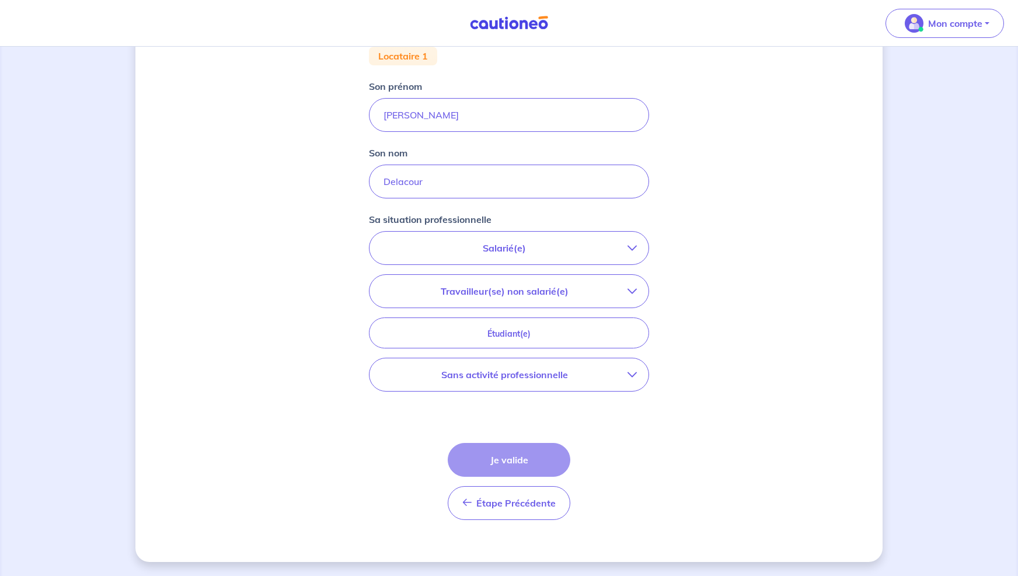
click at [508, 255] on button "Salarié(e)" at bounding box center [509, 248] width 279 height 33
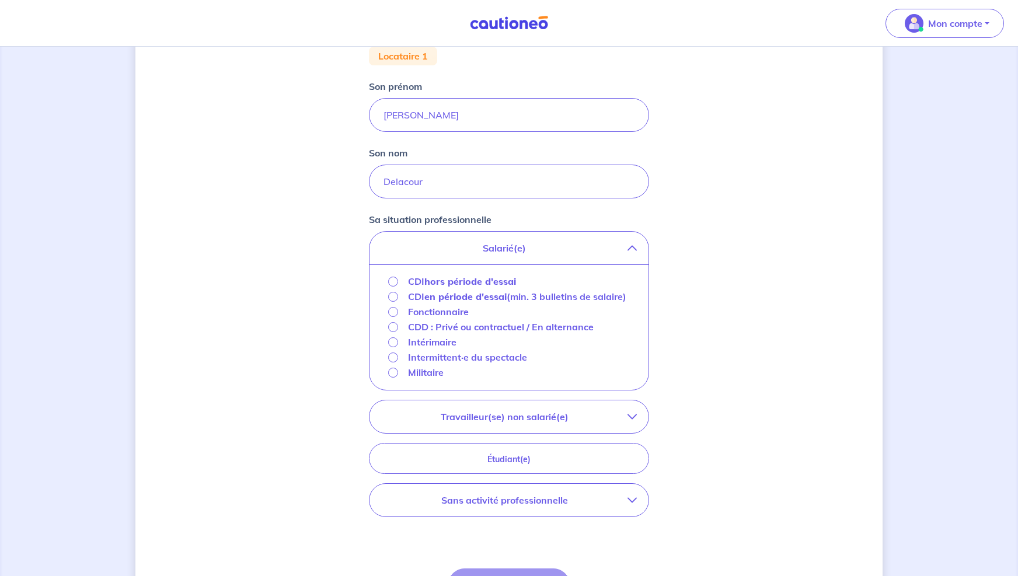
click at [334, 330] on div "Concernant vos locataires 💡 Pour info : nous acceptons les personnes seules, le…" at bounding box center [508, 256] width 747 height 863
click at [510, 424] on p "Travailleur(se) non salarié(e)" at bounding box center [504, 417] width 246 height 14
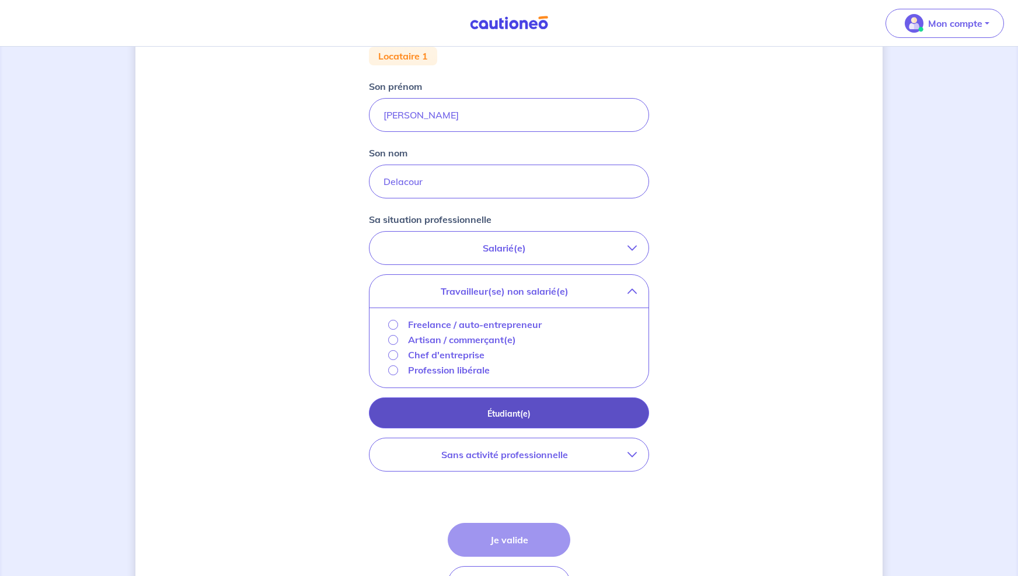
click at [468, 402] on button "Étudiant(e)" at bounding box center [509, 413] width 280 height 31
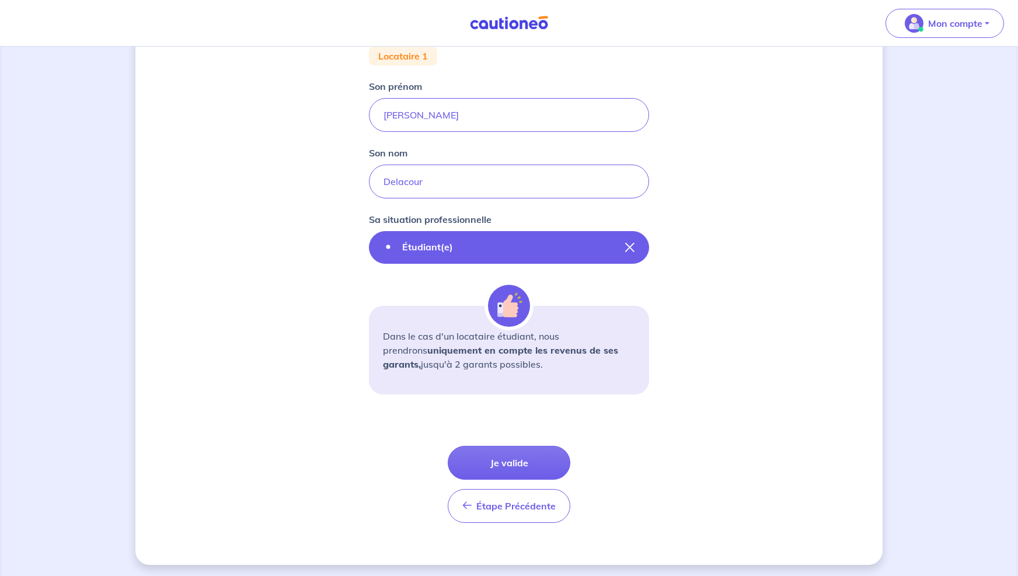
click at [631, 252] on button "Étudiant(e)" at bounding box center [509, 247] width 280 height 33
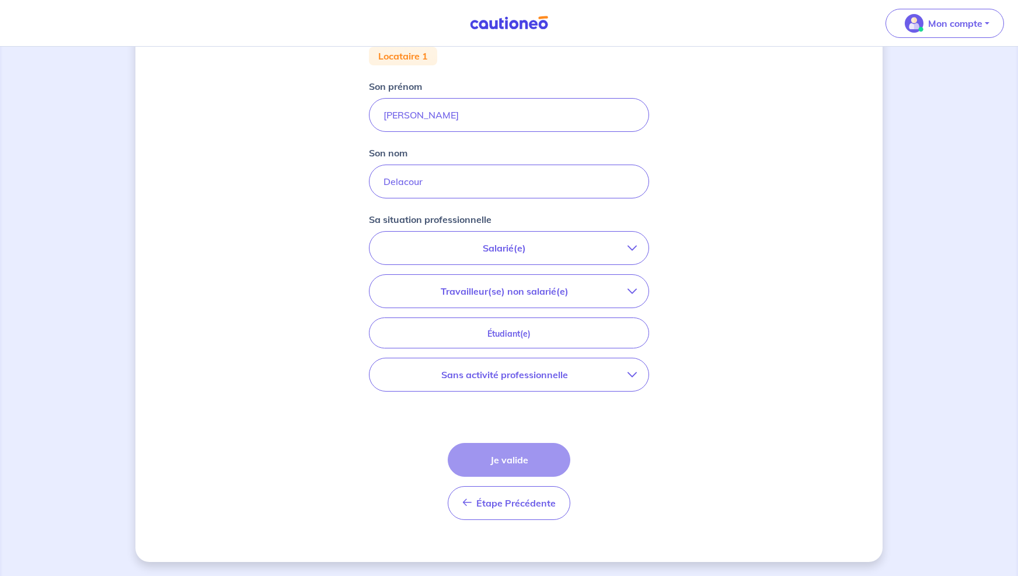
click at [536, 377] on p "Sans activité professionnelle" at bounding box center [504, 375] width 246 height 14
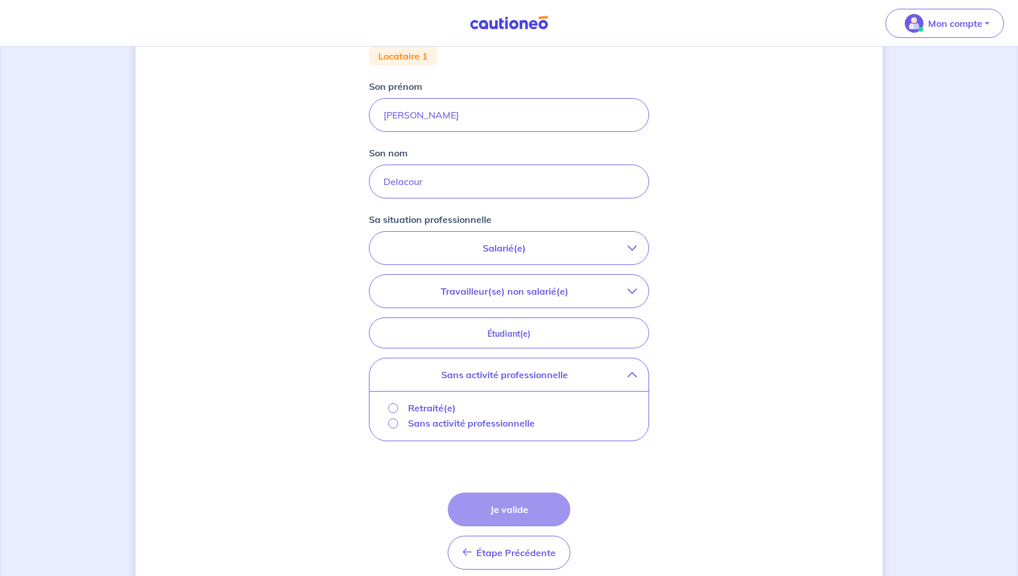
click at [482, 422] on p "Sans activité professionnelle" at bounding box center [471, 423] width 127 height 14
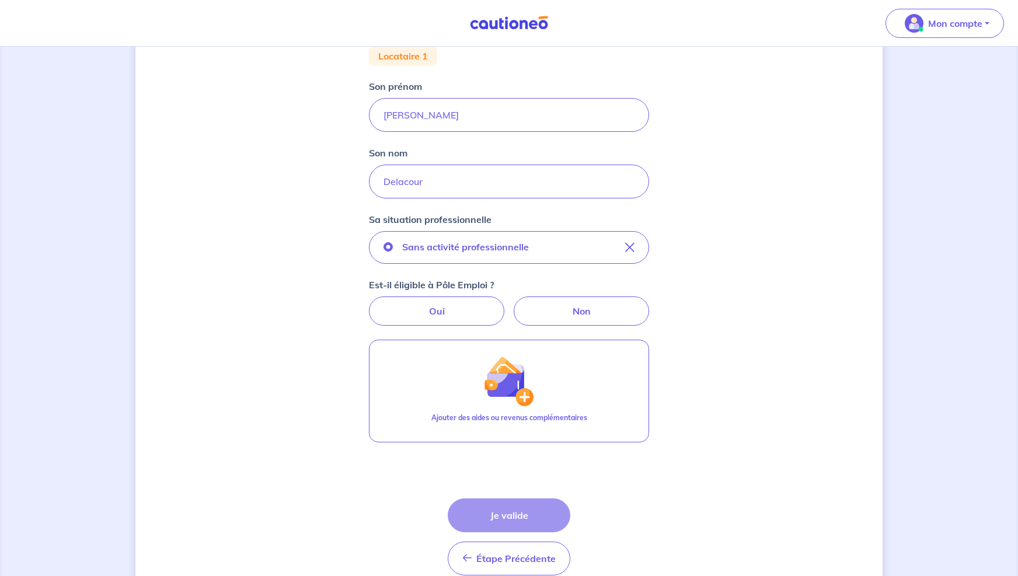
scroll to position [228, 0]
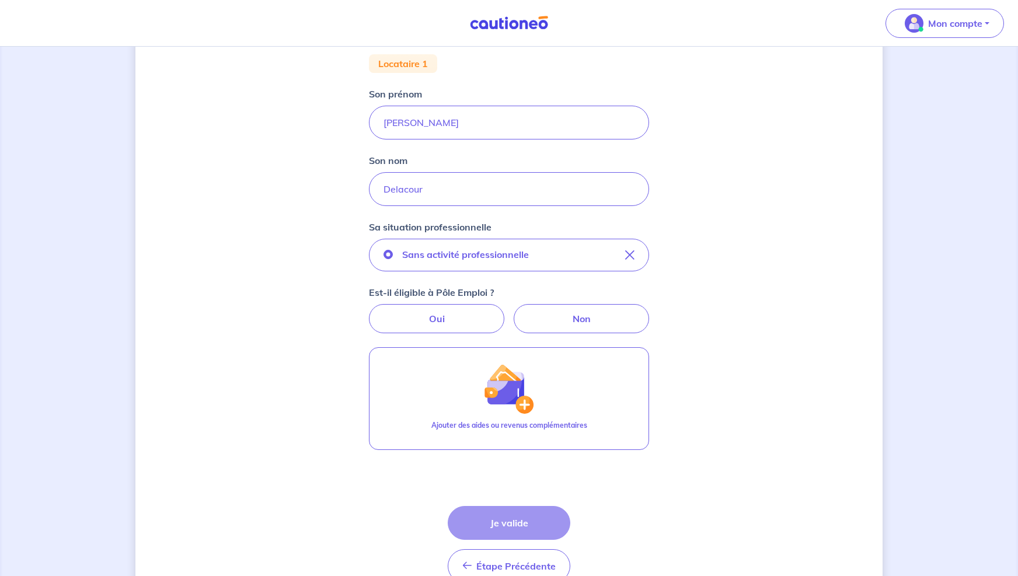
click at [486, 513] on div "Étape Précédente Précédent Je valide Je valide" at bounding box center [509, 544] width 123 height 77
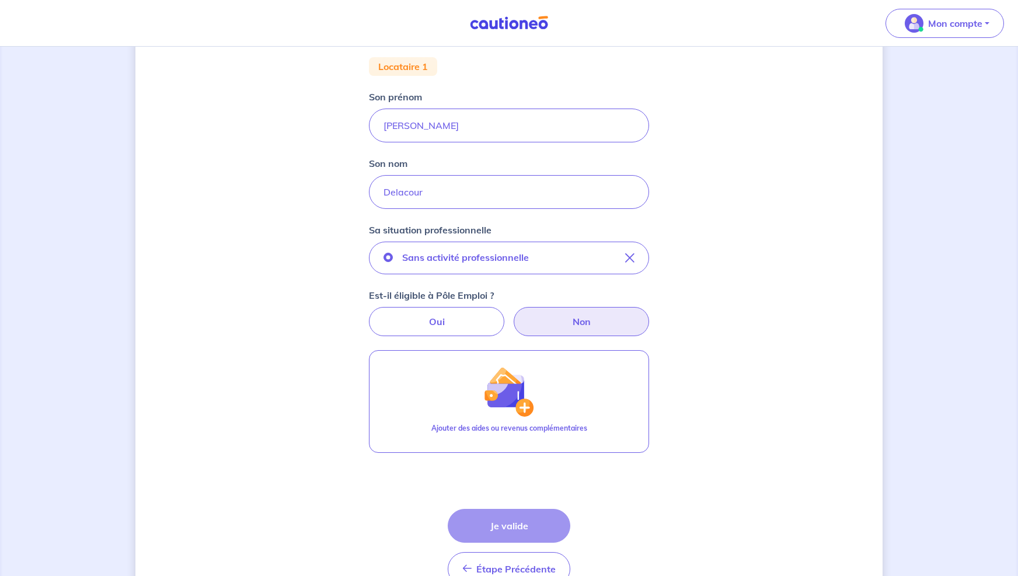
click at [560, 327] on label "Non" at bounding box center [581, 321] width 135 height 29
click at [513, 315] on input "Non" at bounding box center [510, 311] width 8 height 8
radio input "true"
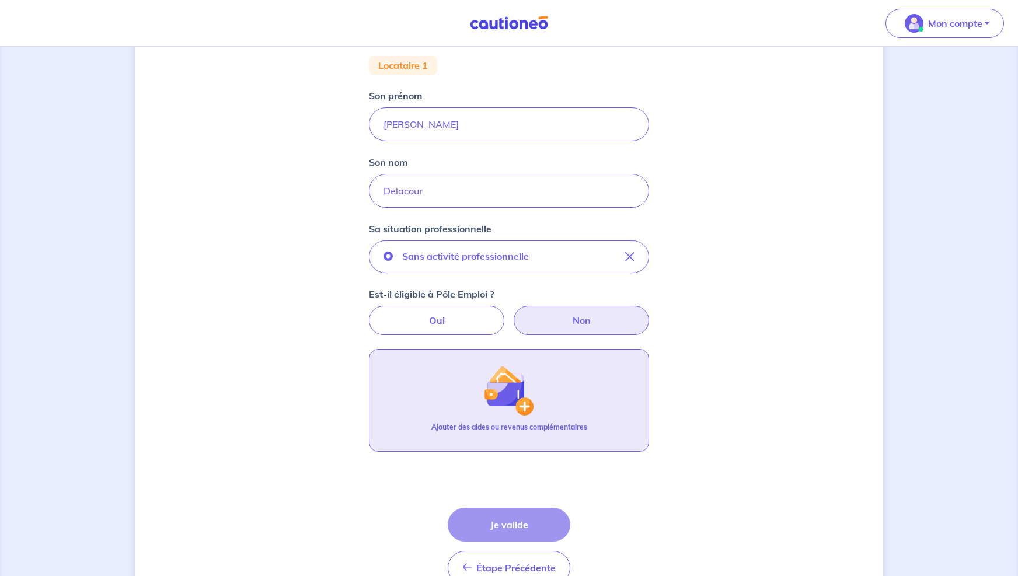
click at [489, 414] on img "button" at bounding box center [509, 390] width 50 height 50
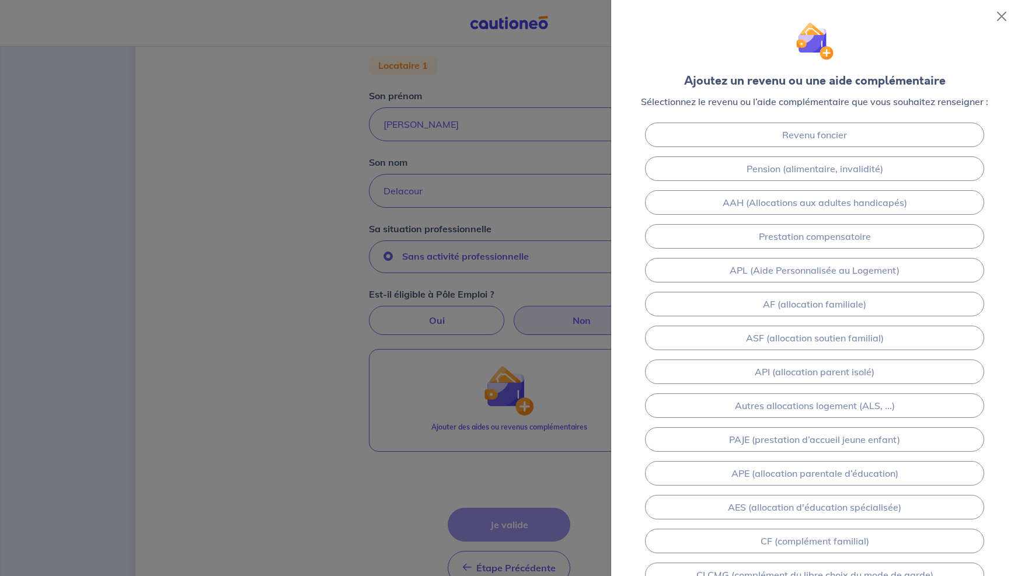
click at [332, 309] on div at bounding box center [509, 288] width 1018 height 576
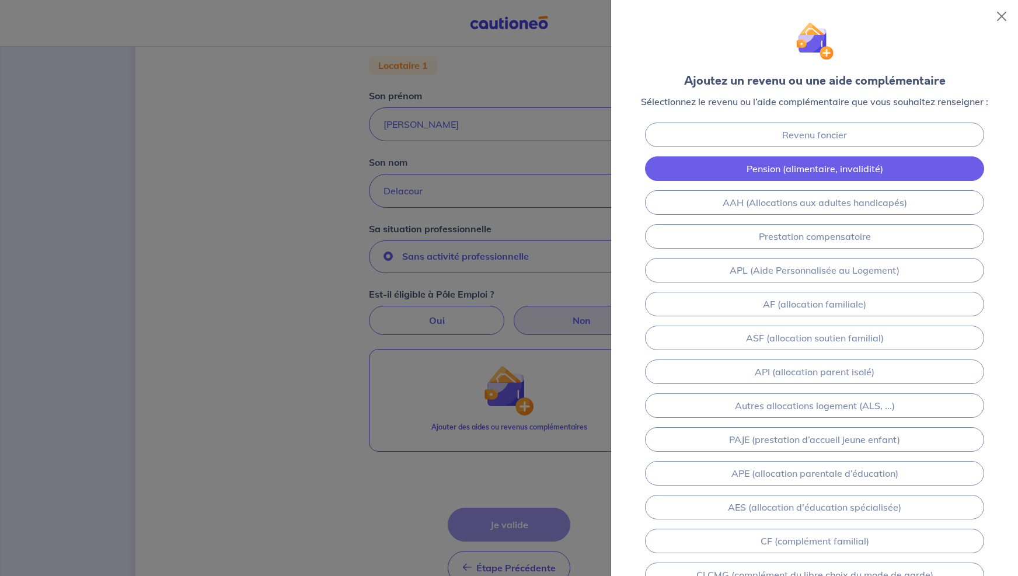
click at [806, 173] on link "Pension (alimentaire, invalidité)" at bounding box center [814, 168] width 339 height 25
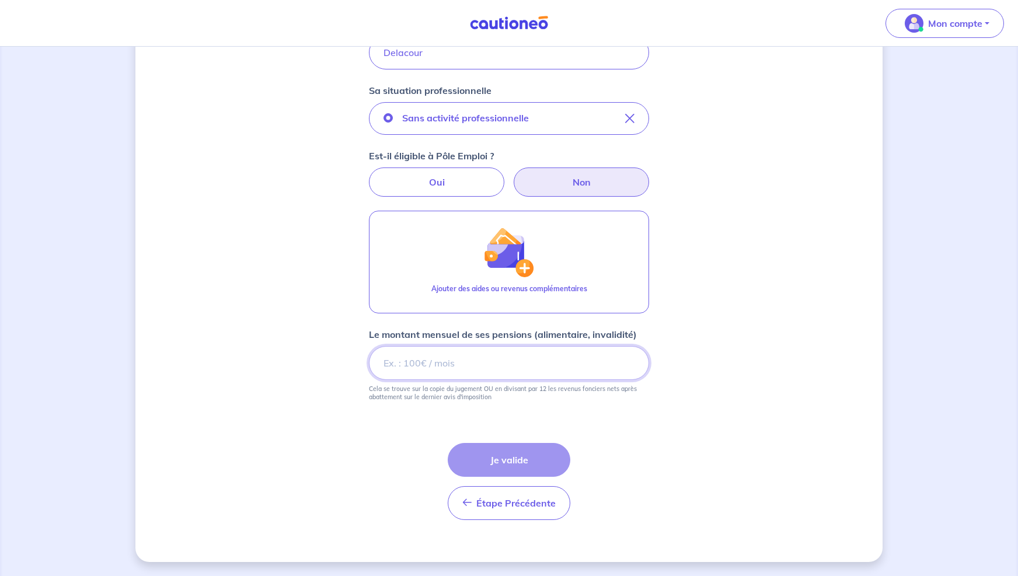
scroll to position [365, 0]
click at [515, 364] on input "Le montant mensuel de ses pensions (alimentaire, invalidité)" at bounding box center [509, 363] width 280 height 34
type input "1800"
click at [347, 415] on div "Concernant vos locataires 💡 Pour info : nous acceptons les personnes seules, le…" at bounding box center [508, 129] width 747 height 866
click at [499, 465] on div "Étape Précédente Précédent Je valide Je valide" at bounding box center [509, 481] width 123 height 77
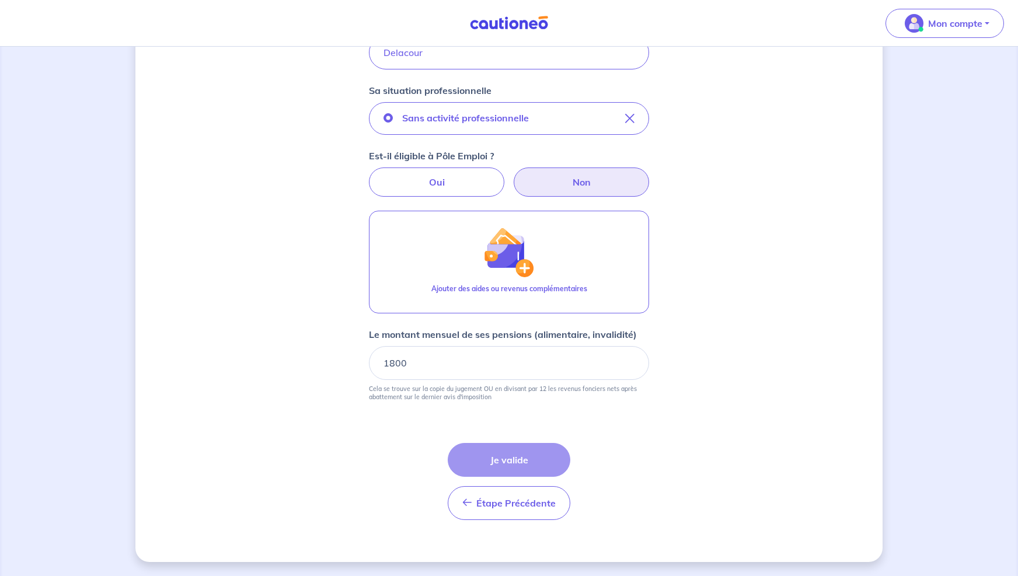
click at [493, 457] on div "Étape Précédente Précédent Je valide Je valide" at bounding box center [509, 481] width 123 height 77
click at [460, 353] on input "1800" at bounding box center [509, 363] width 280 height 34
click at [454, 360] on input "1800" at bounding box center [509, 363] width 280 height 34
click at [473, 367] on input "1800" at bounding box center [509, 363] width 280 height 34
click at [493, 457] on div "Étape Précédente Précédent Je valide Je valide" at bounding box center [509, 481] width 123 height 77
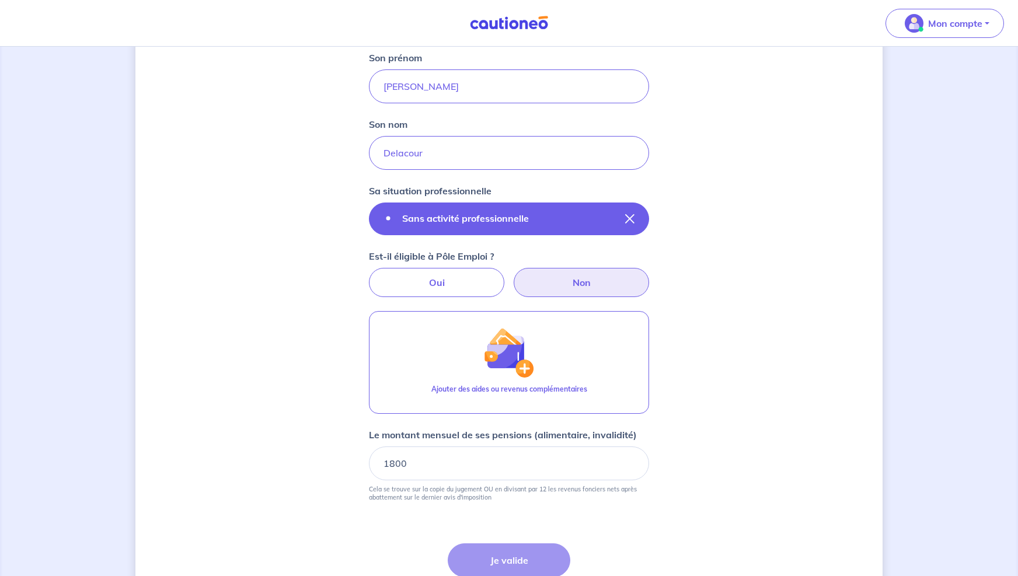
click at [455, 208] on button "Sans activité professionnelle" at bounding box center [509, 219] width 280 height 33
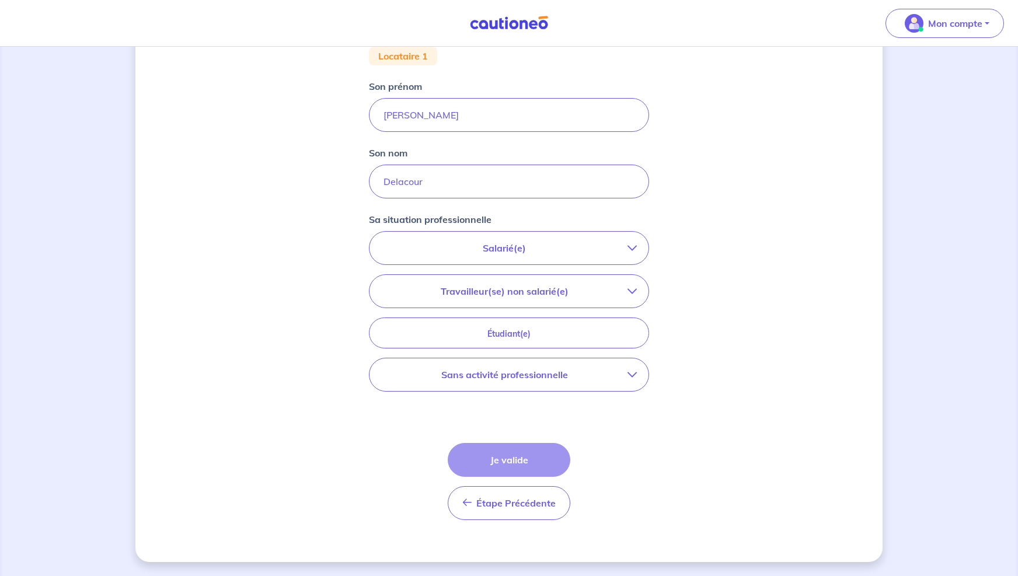
scroll to position [236, 0]
click at [507, 246] on p "Salarié(e)" at bounding box center [504, 248] width 246 height 14
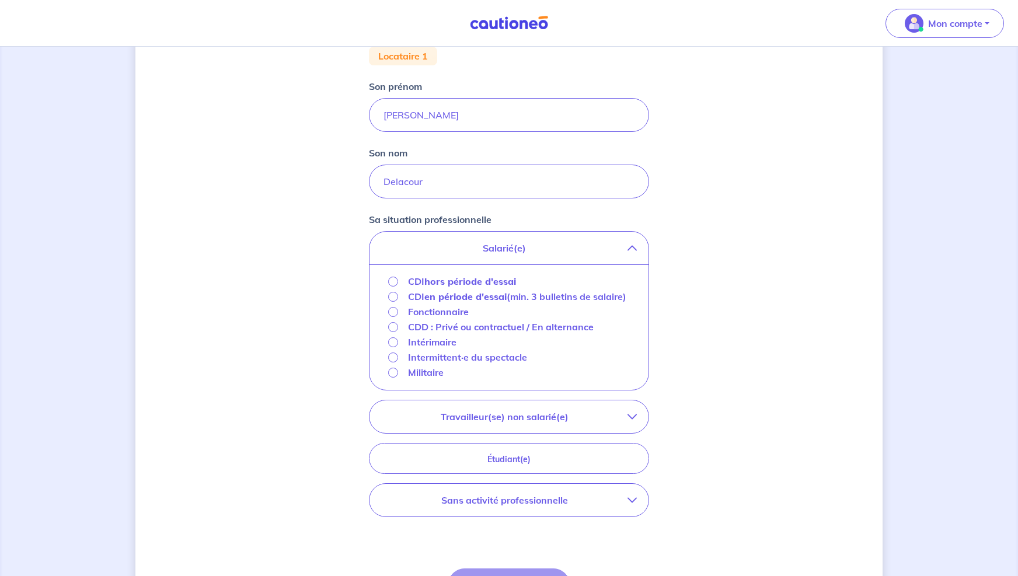
click at [469, 278] on strong "hors période d'essai" at bounding box center [470, 282] width 92 height 12
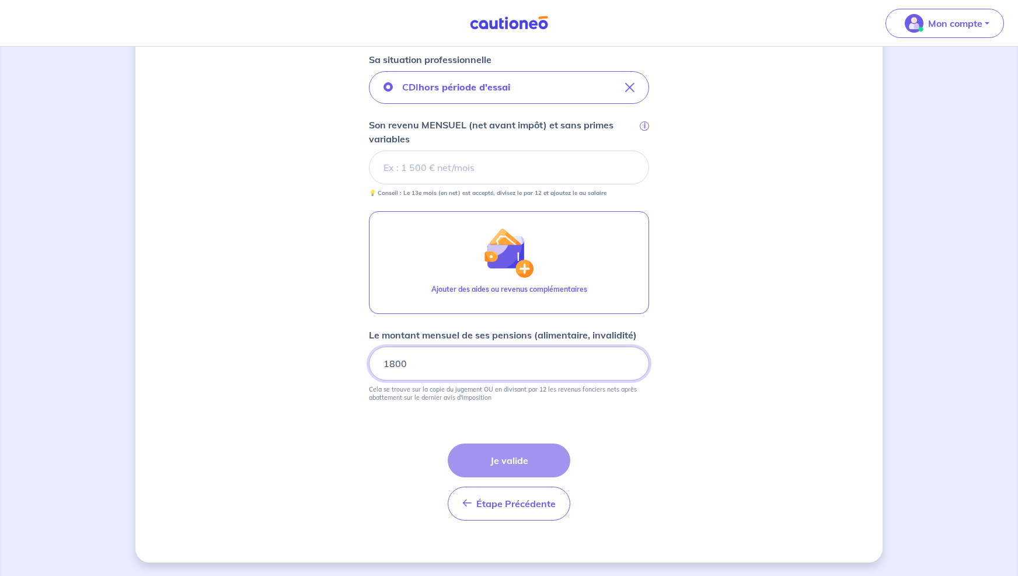
scroll to position [396, 0]
click at [441, 166] on input "Son revenu MENSUEL (net avant impôt) et sans primes variables i" at bounding box center [509, 167] width 280 height 34
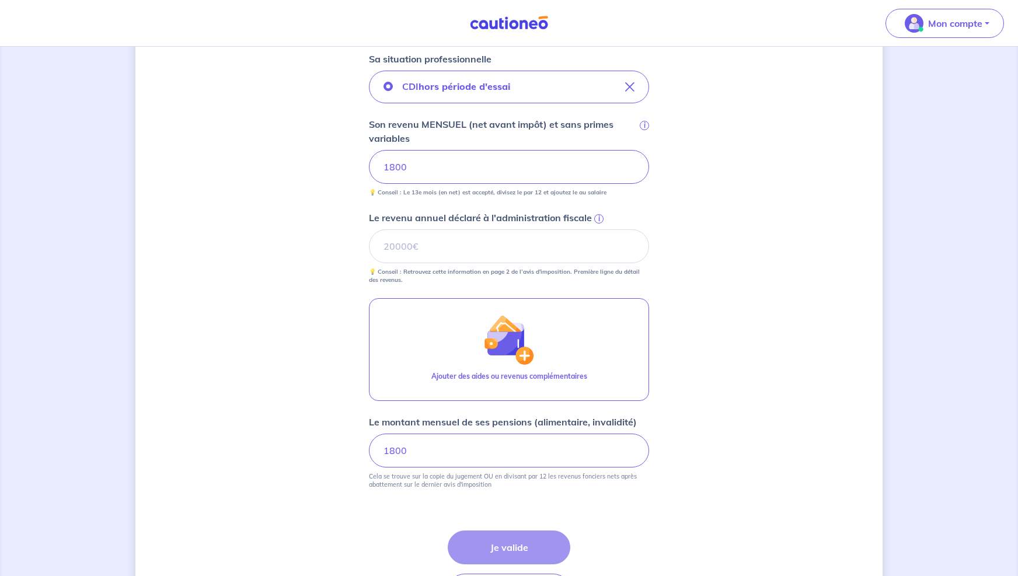
click at [300, 257] on div "Concernant vos locataires 💡 Pour info : nous acceptons les personnes seules, le…" at bounding box center [508, 156] width 747 height 985
click at [443, 255] on input "Le revenu annuel déclaré à l'administration fiscale i" at bounding box center [509, 246] width 280 height 34
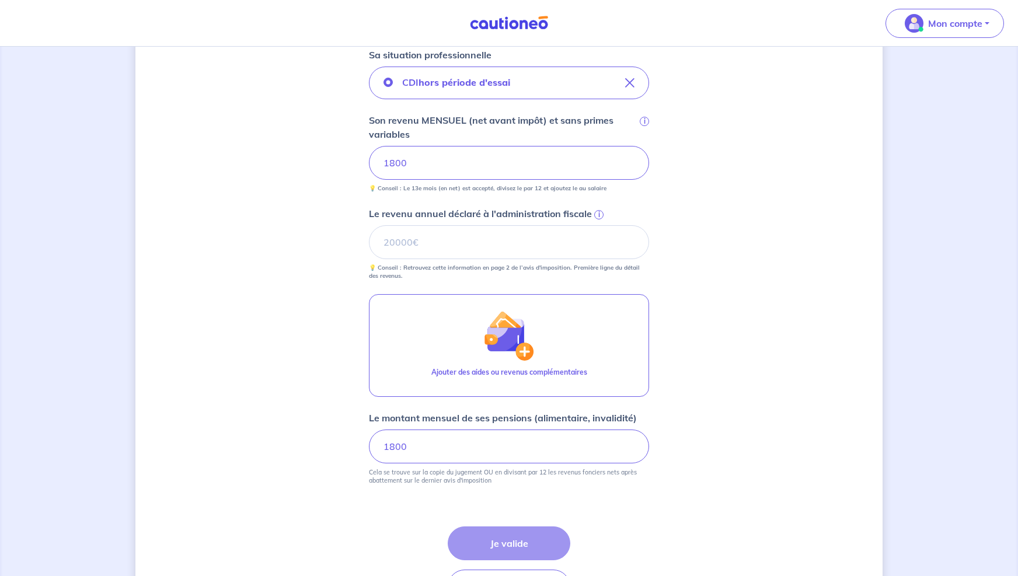
click at [443, 255] on input "Le revenu annuel déclaré à l'administration fiscale i" at bounding box center [509, 242] width 280 height 34
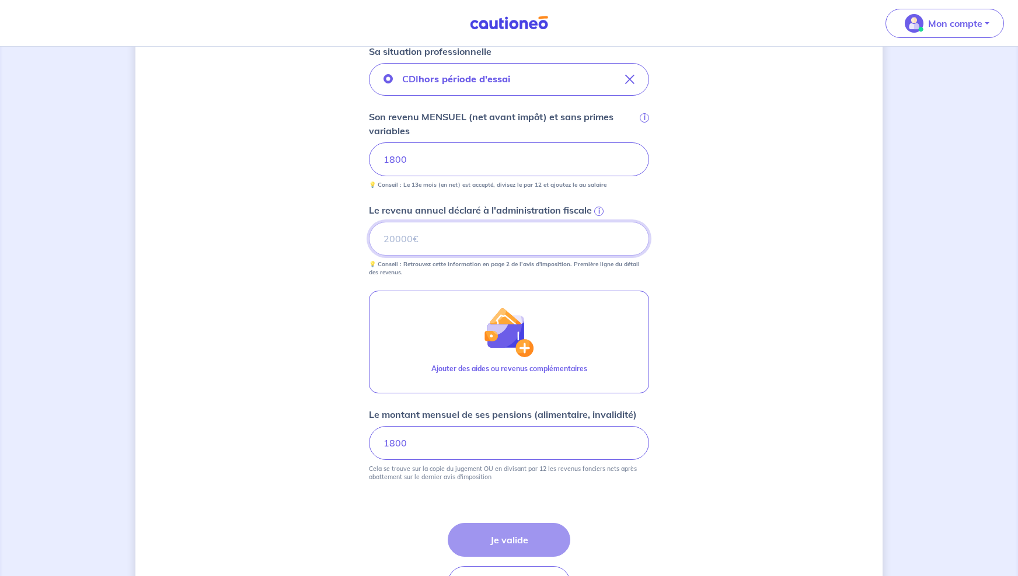
click at [448, 252] on input "Le revenu annuel déclaré à l'administration fiscale i" at bounding box center [509, 239] width 280 height 34
type input "23000"
drag, startPoint x: 271, startPoint y: 370, endPoint x: 363, endPoint y: 400, distance: 96.6
click at [274, 371] on div "Concernant vos locataires 💡 Pour info : nous acceptons les personnes seules, le…" at bounding box center [508, 149] width 747 height 985
